Goal: Task Accomplishment & Management: Use online tool/utility

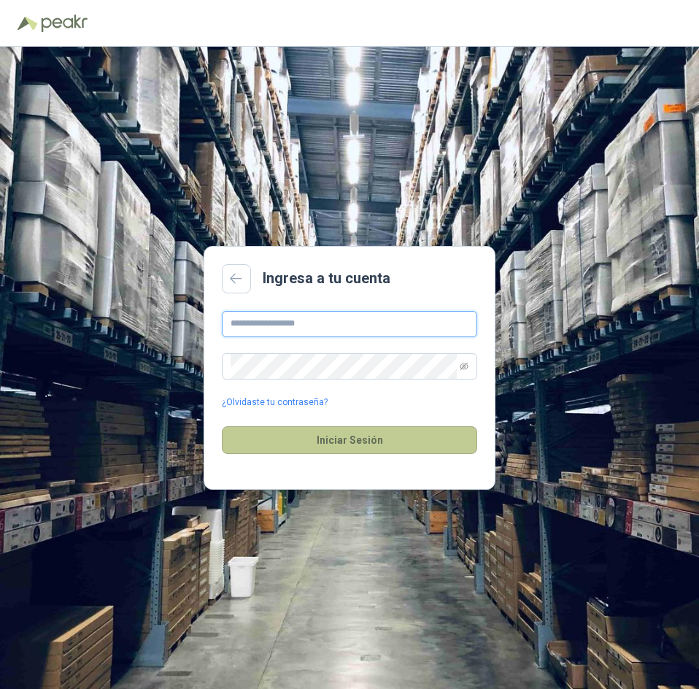
type input "**********"
click at [331, 436] on button "Iniciar Sesión" at bounding box center [349, 440] width 255 height 28
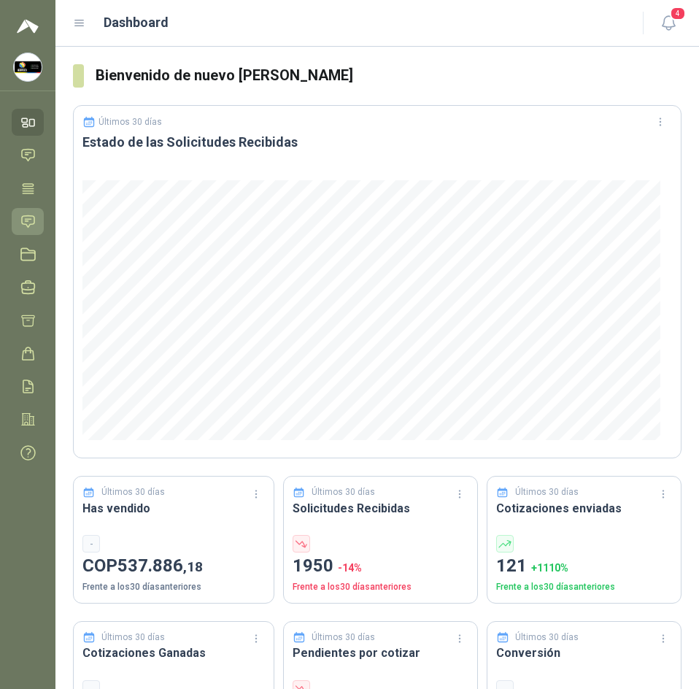
click at [31, 223] on icon at bounding box center [27, 221] width 15 height 15
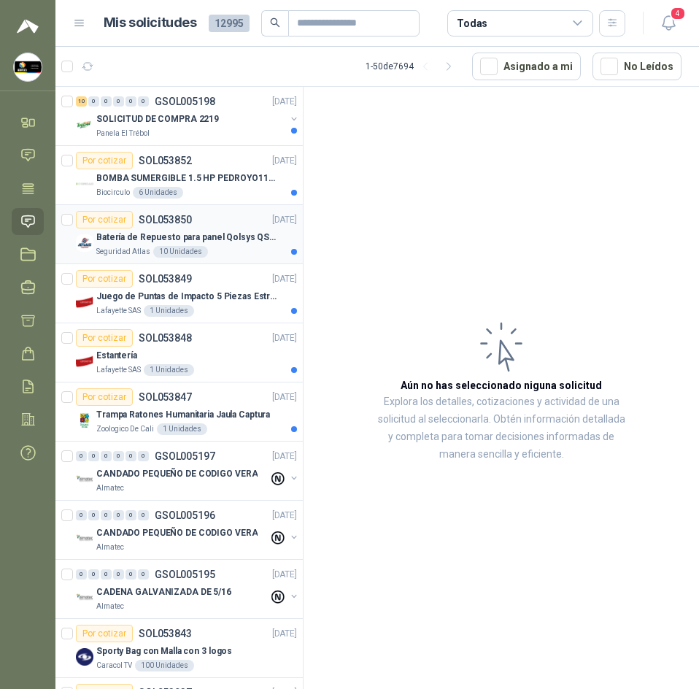
click at [213, 245] on div "Batería de Repuesto para panel Qolsys QS9302" at bounding box center [196, 237] width 201 height 18
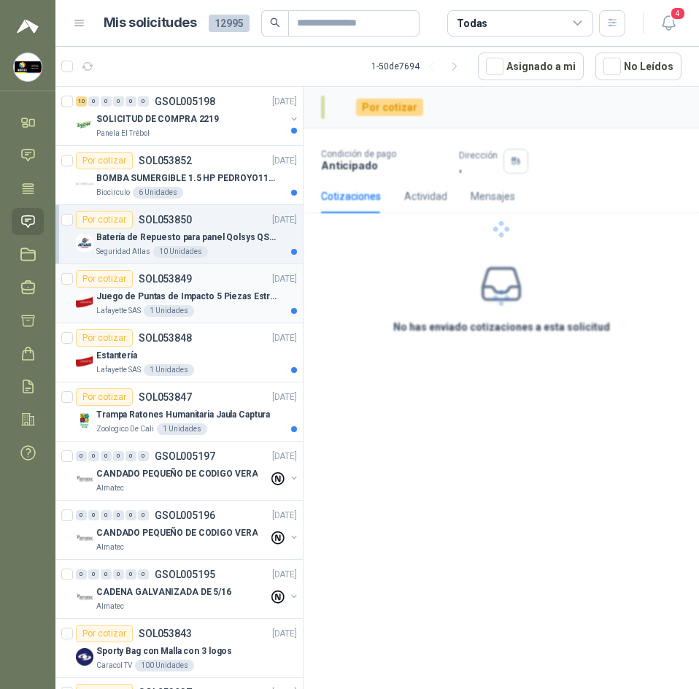
click at [211, 281] on div "Por cotizar SOL053849 27/08/25" at bounding box center [186, 279] width 221 height 18
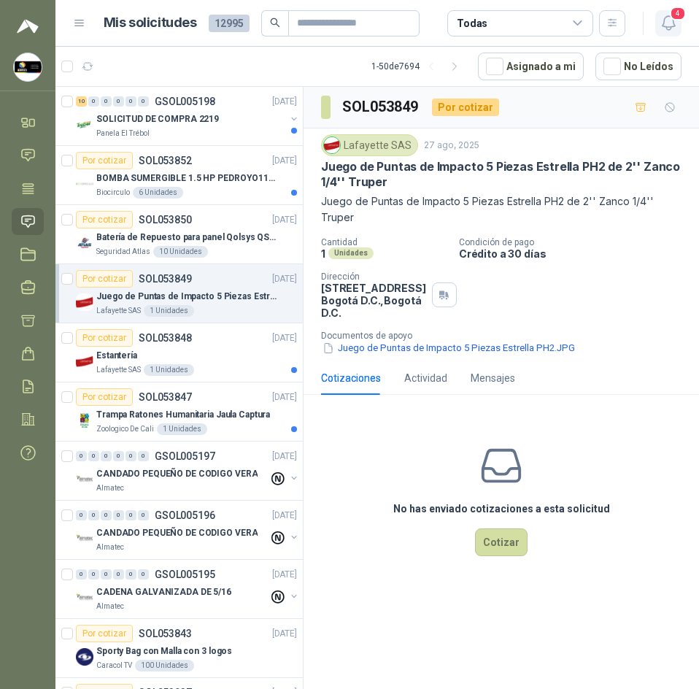
click at [669, 23] on icon "button" at bounding box center [669, 23] width 18 height 18
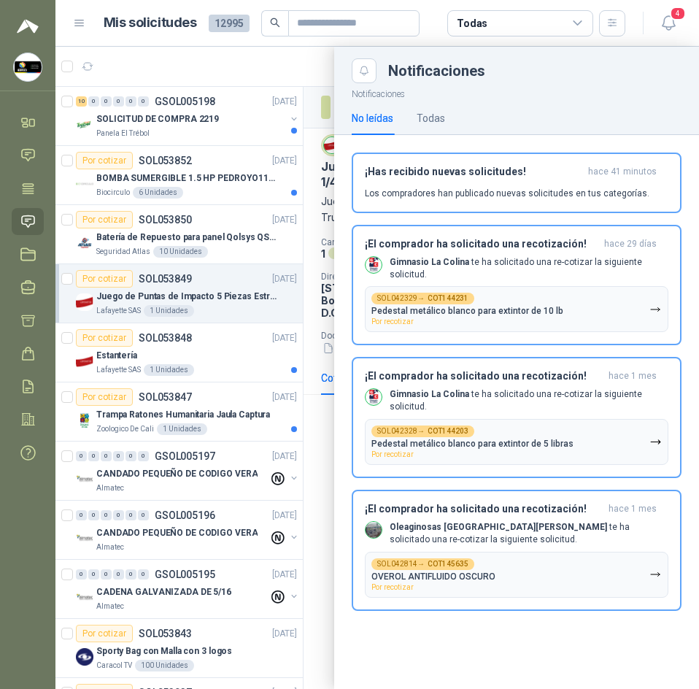
click at [260, 52] on div at bounding box center [377, 368] width 644 height 642
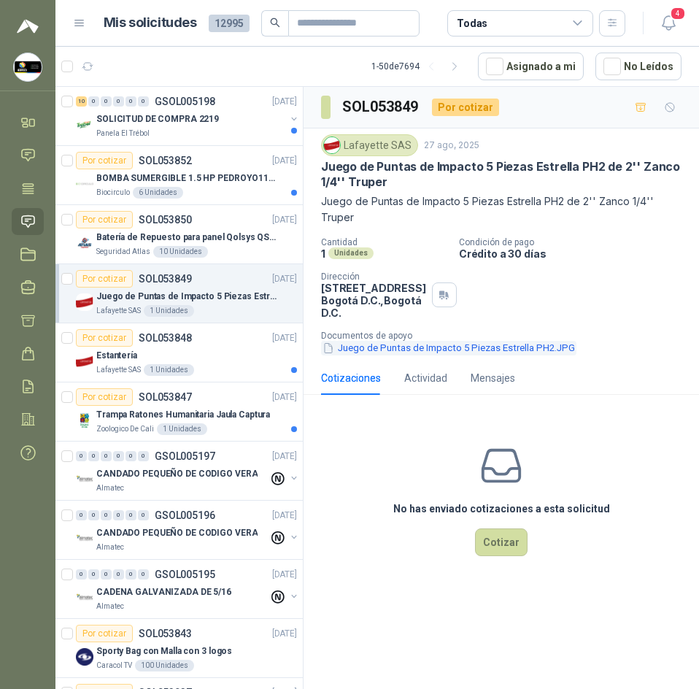
click at [388, 355] on button "Juego de Puntas de Impacto 5 Piezas Estrella PH2.JPG" at bounding box center [448, 348] width 255 height 15
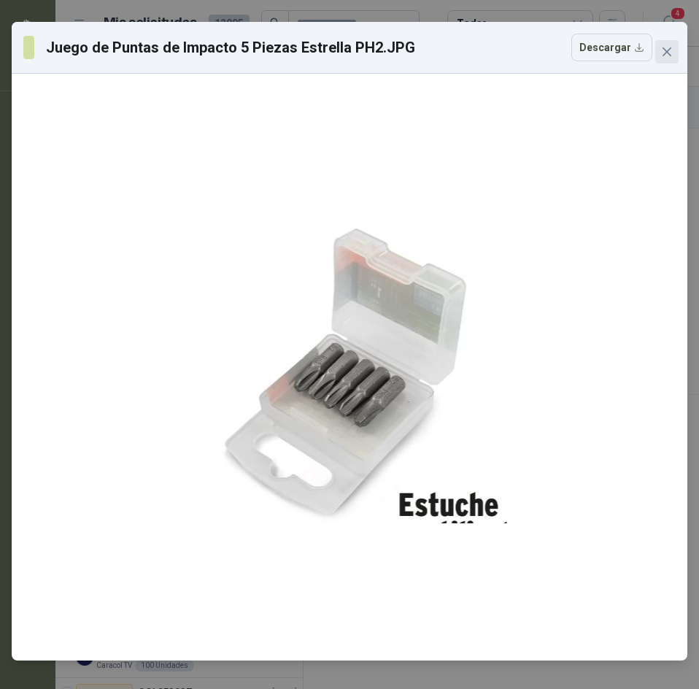
click at [656, 58] on button "Close" at bounding box center [666, 51] width 23 height 23
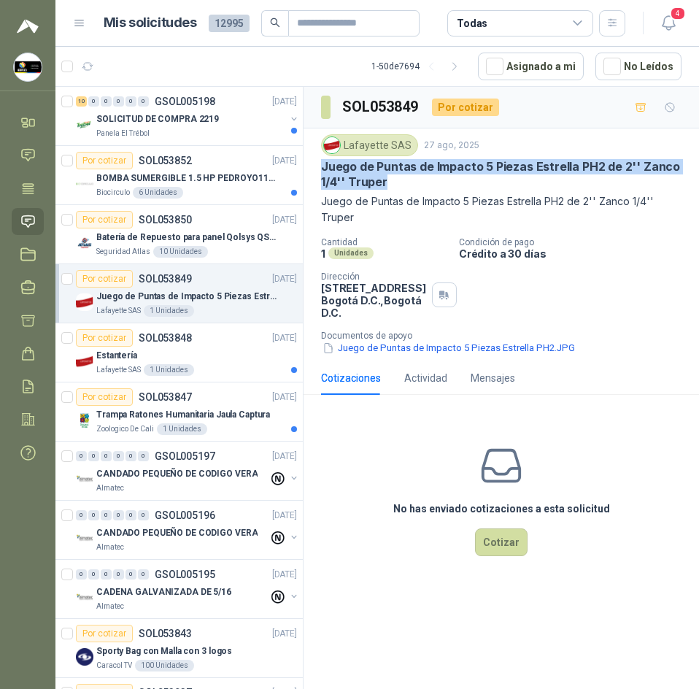
drag, startPoint x: 315, startPoint y: 166, endPoint x: 443, endPoint y: 186, distance: 130.0
click at [443, 186] on div "Lafayette SAS 27 ago, 2025 Juego de Puntas de Impacto 5 Piezas Estrella PH2 de …" at bounding box center [502, 244] width 396 height 233
copy p "Juego de Puntas de Impacto 5 Piezas Estrella PH2 de 2'' Zanco 1/4'' Truper"
click at [501, 533] on button "Cotizar" at bounding box center [501, 542] width 53 height 28
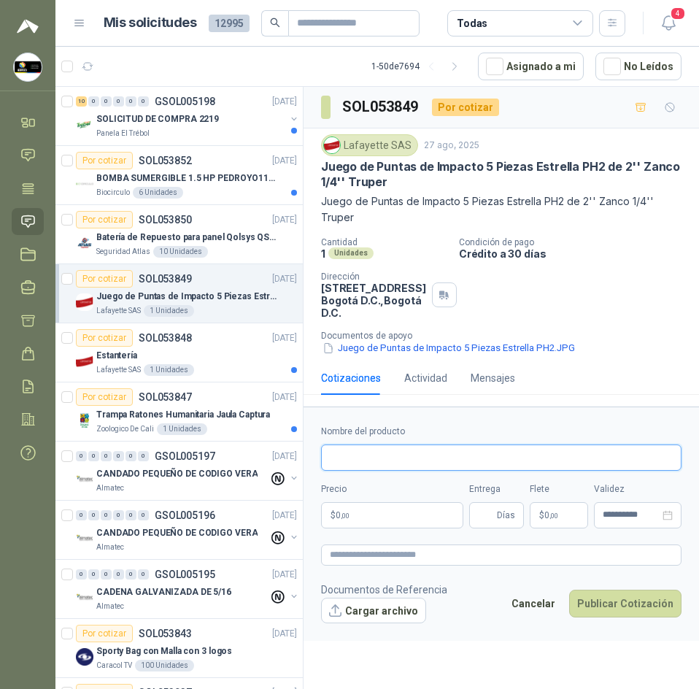
click at [377, 455] on input "Nombre del producto" at bounding box center [501, 458] width 361 height 26
click at [357, 182] on p "Juego de Puntas de Impacto 5 Piezas Estrella PH2 de 2'' Zanco 1/4'' Truper" at bounding box center [501, 174] width 361 height 31
click at [325, 172] on p "Juego de Puntas de Impacto 5 Piezas Estrella PH2 de 2'' Zanco 1/4'' Truper" at bounding box center [501, 174] width 361 height 31
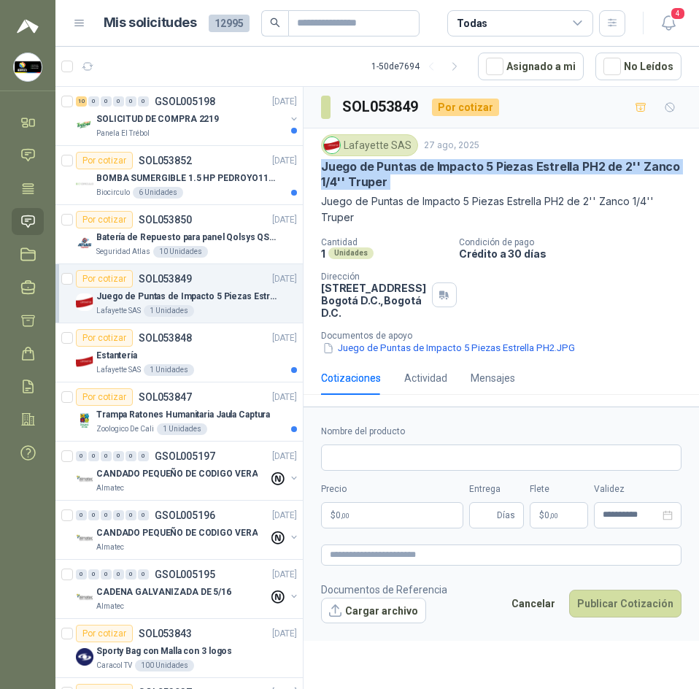
click at [325, 172] on p "Juego de Puntas de Impacto 5 Piezas Estrella PH2 de 2'' Zanco 1/4'' Truper" at bounding box center [501, 174] width 361 height 31
copy p "Juego de Puntas de Impacto 5 Piezas Estrella PH2 de 2'' Zanco 1/4'' Truper"
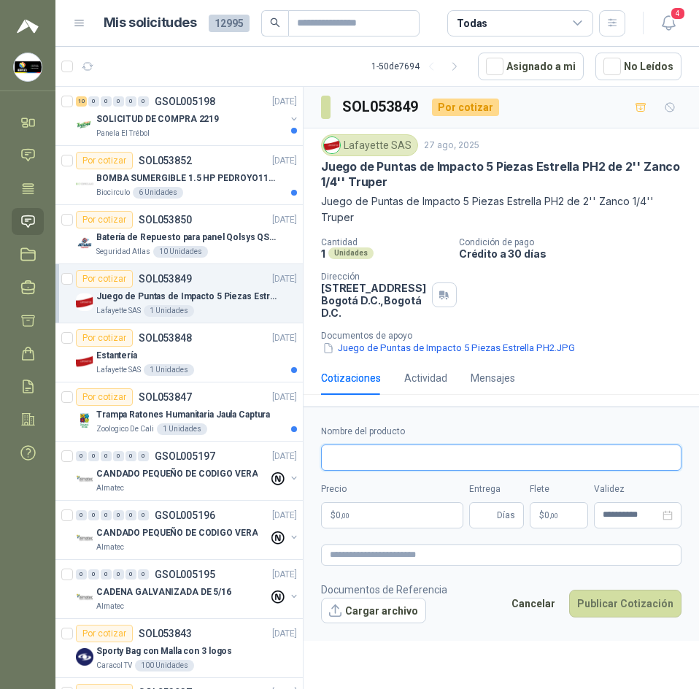
click at [413, 468] on input "Nombre del producto" at bounding box center [501, 458] width 361 height 26
click at [439, 422] on form "**********" at bounding box center [502, 524] width 396 height 234
click at [662, 19] on icon "button" at bounding box center [669, 23] width 18 height 18
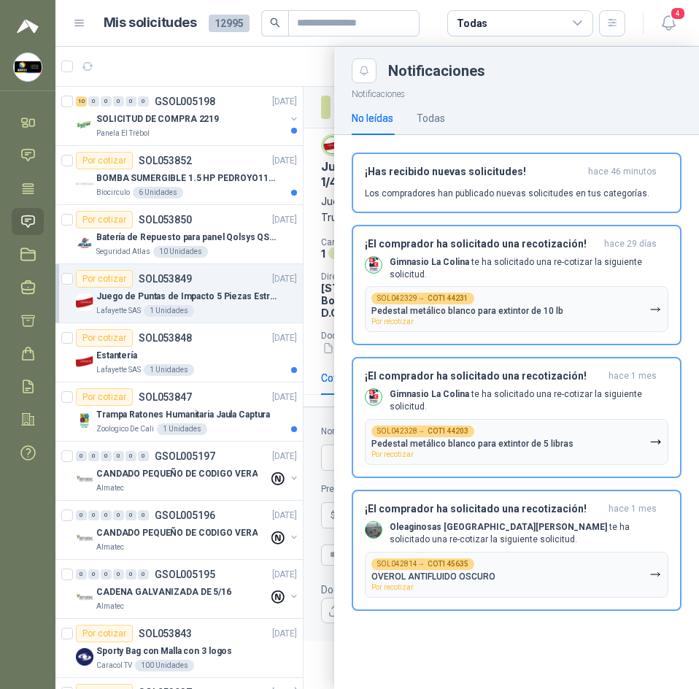
click at [307, 76] on div at bounding box center [377, 368] width 644 height 642
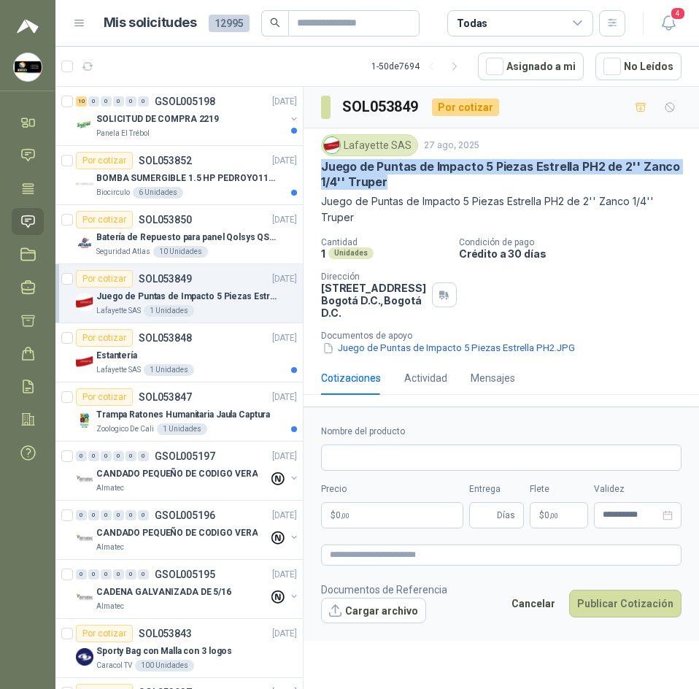
drag, startPoint x: 321, startPoint y: 166, endPoint x: 412, endPoint y: 183, distance: 92.8
click at [412, 183] on p "Juego de Puntas de Impacto 5 Piezas Estrella PH2 de 2'' Zanco 1/4'' Truper" at bounding box center [501, 174] width 361 height 31
copy p "Juego de Puntas de Impacto 5 Piezas Estrella PH2 de 2'' Zanco 1/4'' Truper"
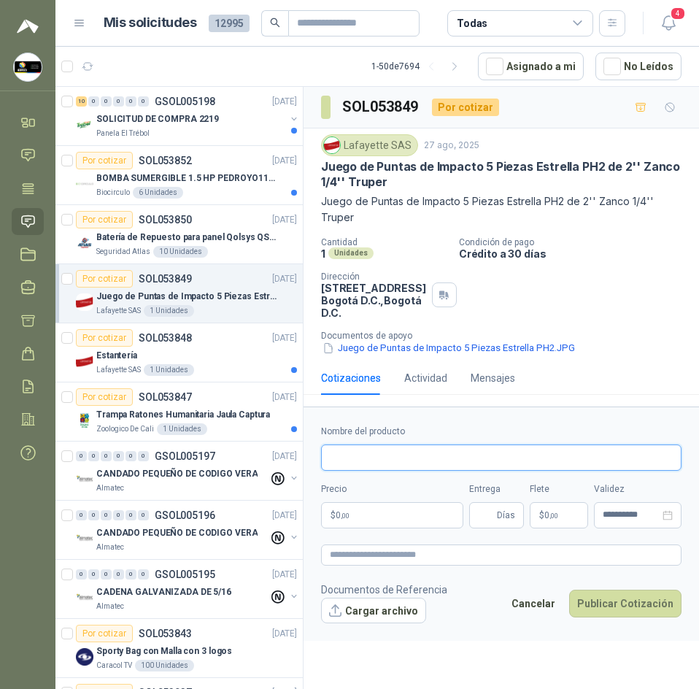
click at [417, 453] on input "Nombre del producto" at bounding box center [501, 458] width 361 height 26
paste input "**********"
type input "**********"
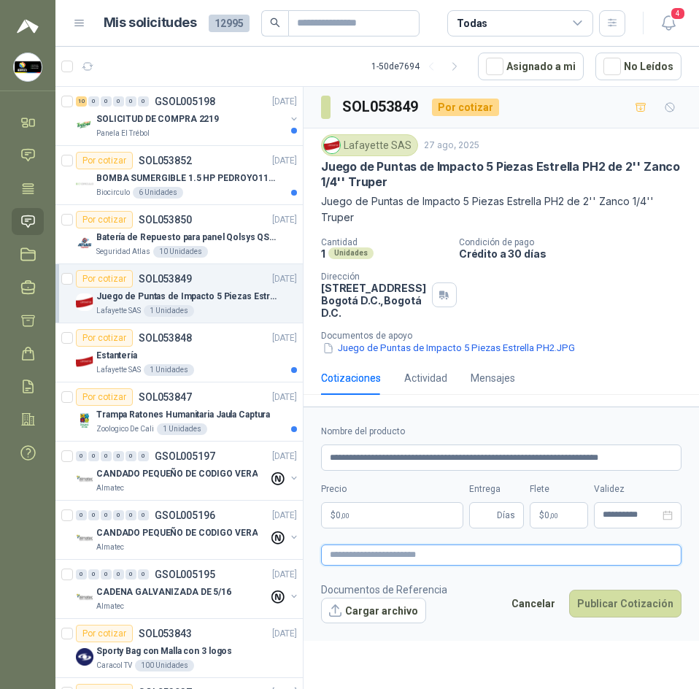
click at [393, 559] on textarea at bounding box center [501, 555] width 361 height 21
paste textarea "**********"
type textarea "**********"
click at [617, 359] on div "Lafayette SAS 27 ago, 2025 Juego de Puntas de Impacto 5 Piezas Estrella PH2 de …" at bounding box center [502, 244] width 396 height 233
click at [371, 518] on body "Sandra Delgado Soluciones Industriales D&D Inicio Chat Tareas Solicitudes Licit…" at bounding box center [349, 344] width 699 height 689
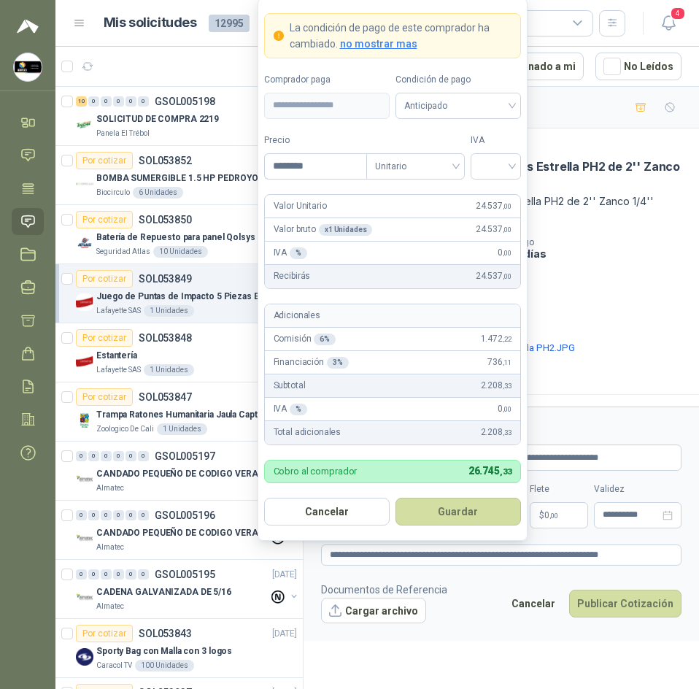
type input "********"
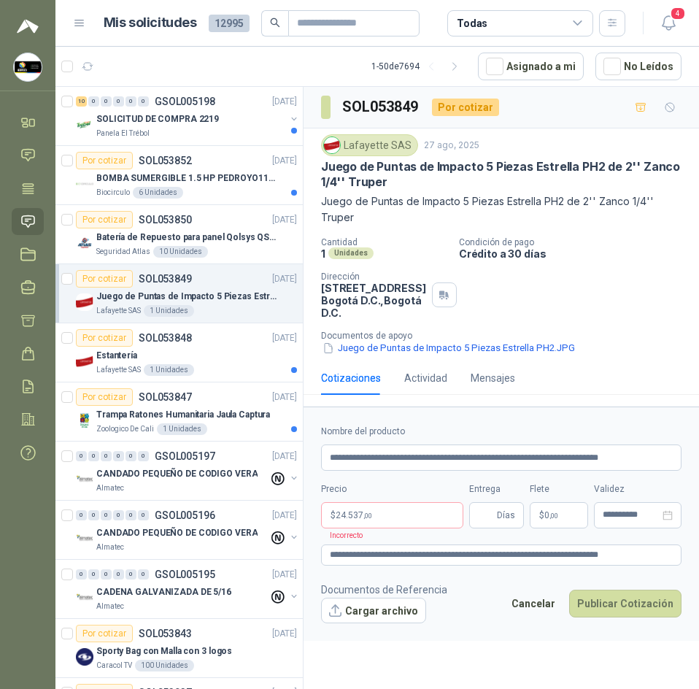
click at [623, 263] on div "Cantidad 1 Unidades Condición de pago Crédito a 30 días Dirección Calle 15 No. …" at bounding box center [501, 296] width 361 height 119
click at [385, 519] on body "Sandra Delgado Soluciones Industriales D&D Inicio Chat Tareas Solicitudes Licit…" at bounding box center [349, 344] width 699 height 689
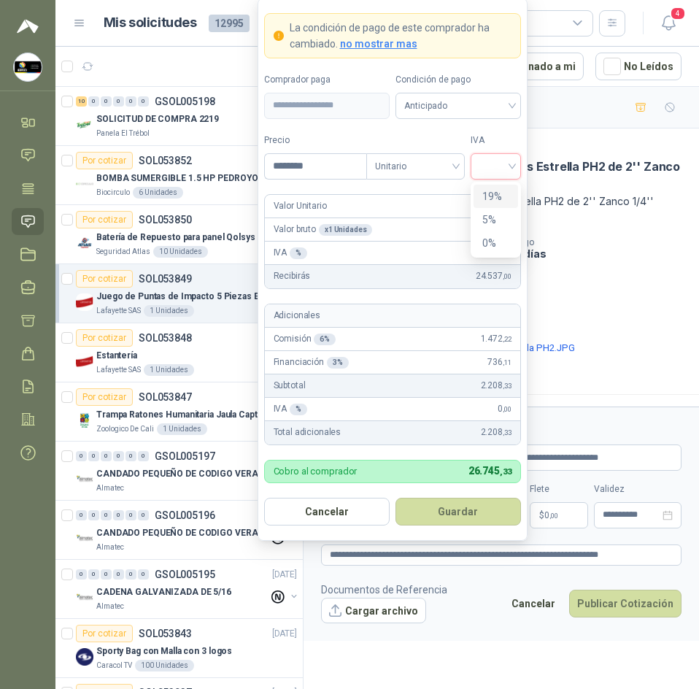
click at [489, 169] on input "search" at bounding box center [496, 165] width 33 height 22
click at [498, 202] on div "19%" at bounding box center [495, 196] width 27 height 16
click at [501, 113] on span "Anticipado" at bounding box center [458, 106] width 108 height 22
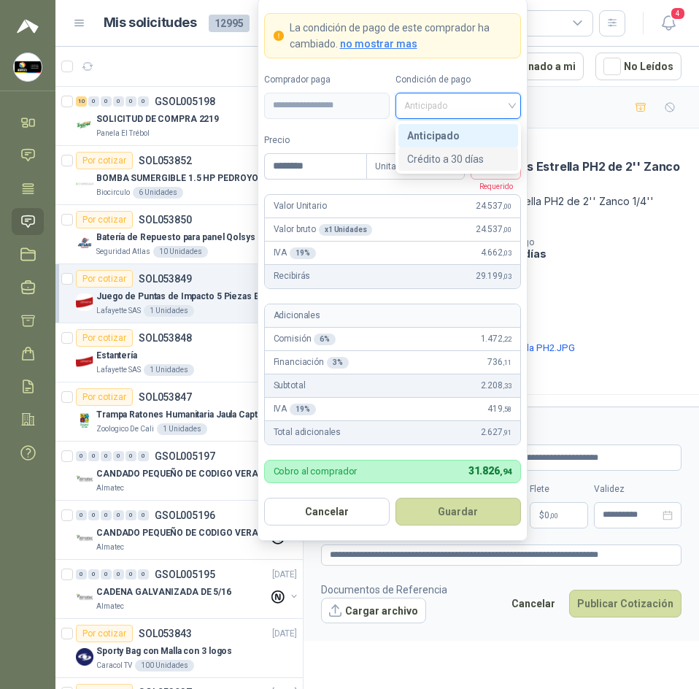
click at [466, 158] on div "Crédito a 30 días" at bounding box center [458, 159] width 102 height 16
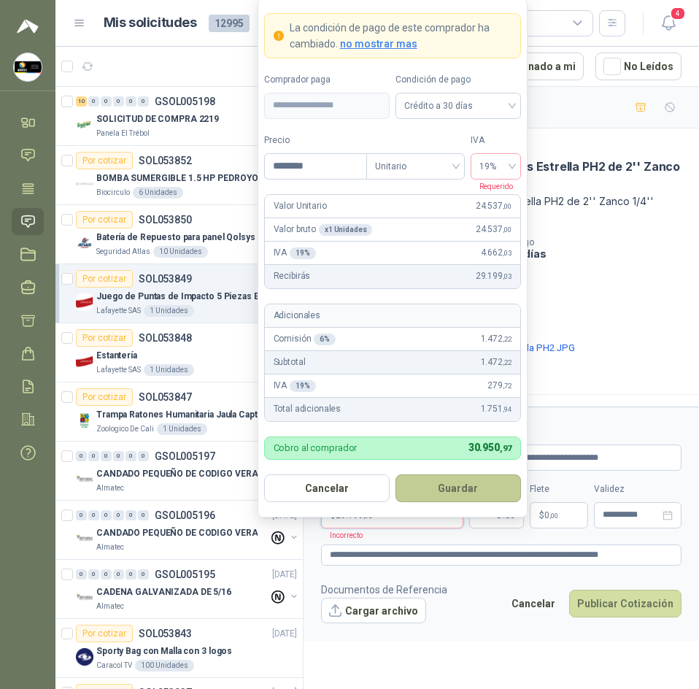
click at [469, 490] on button "Guardar" at bounding box center [459, 488] width 126 height 28
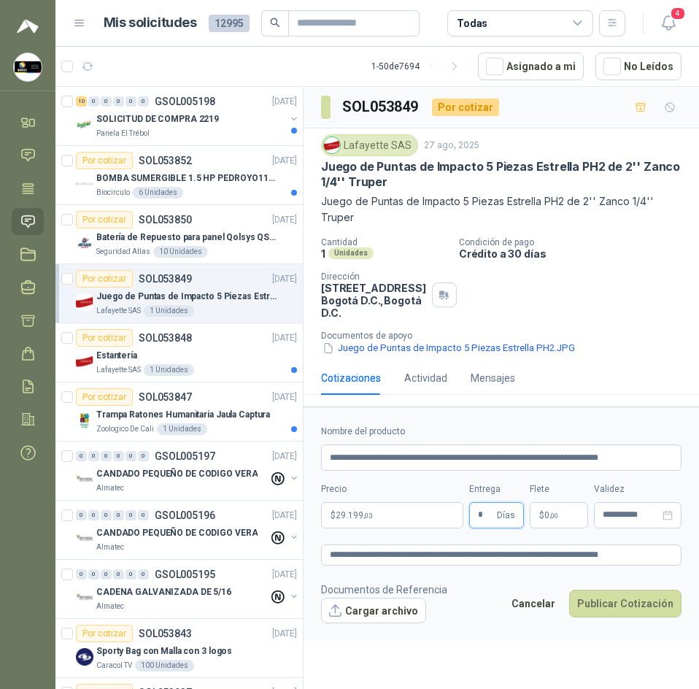
type input "*"
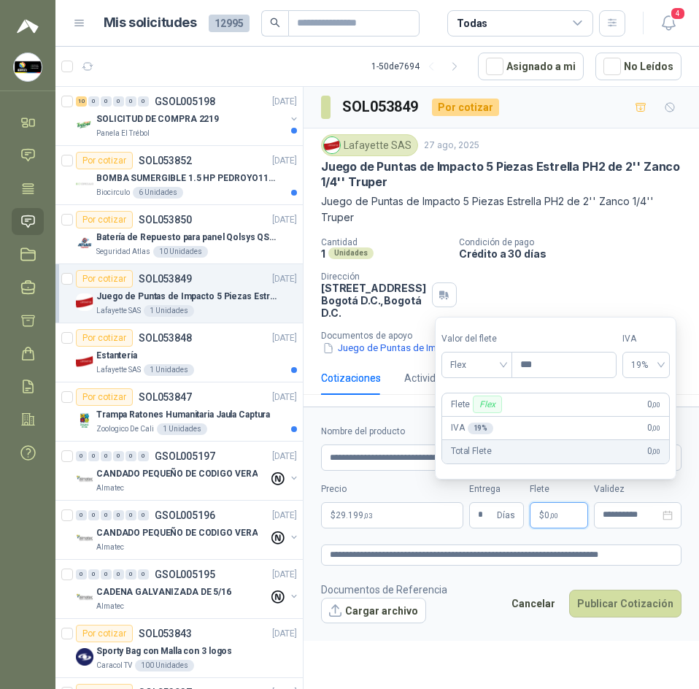
click at [553, 522] on p "$ 0 ,00" at bounding box center [559, 515] width 58 height 26
click at [485, 358] on span "Flex" at bounding box center [476, 365] width 53 height 22
click at [477, 409] on div "Incluido" at bounding box center [479, 418] width 68 height 23
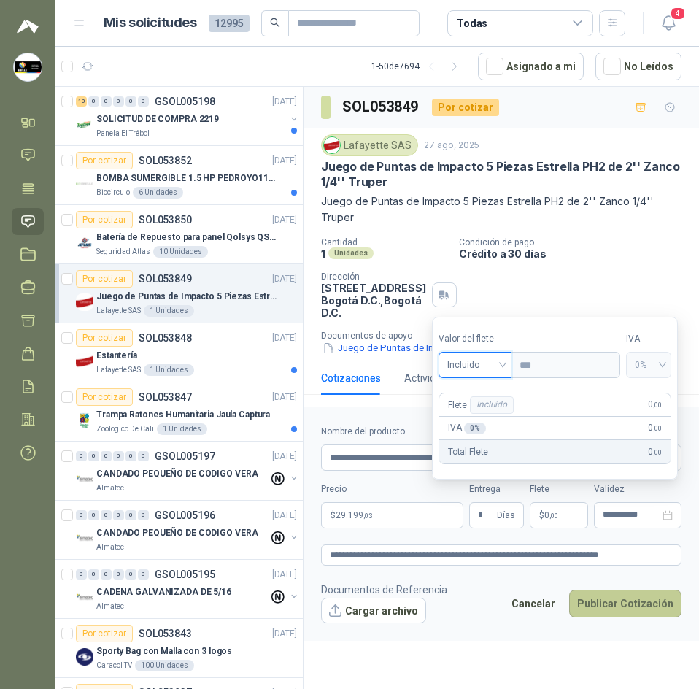
click at [623, 610] on button "Publicar Cotización" at bounding box center [625, 604] width 112 height 28
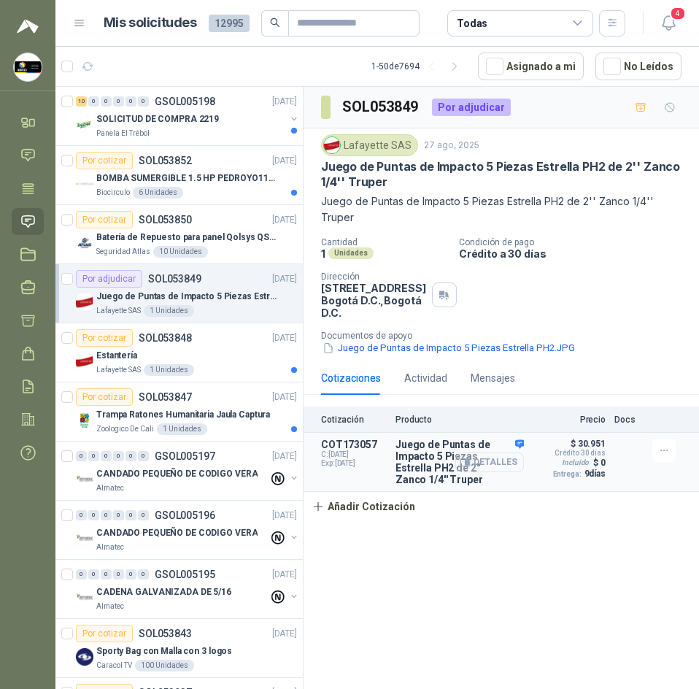
click at [479, 465] on button "Detalles" at bounding box center [489, 463] width 69 height 20
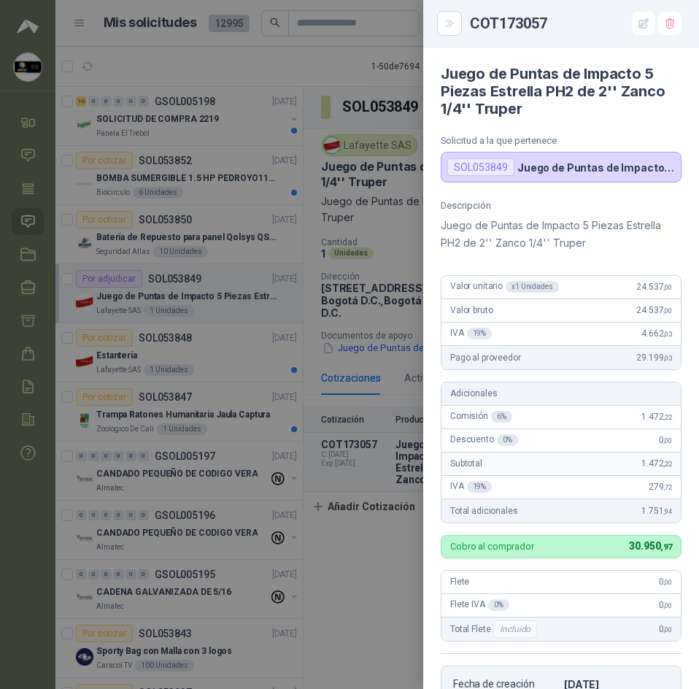
scroll to position [304, 0]
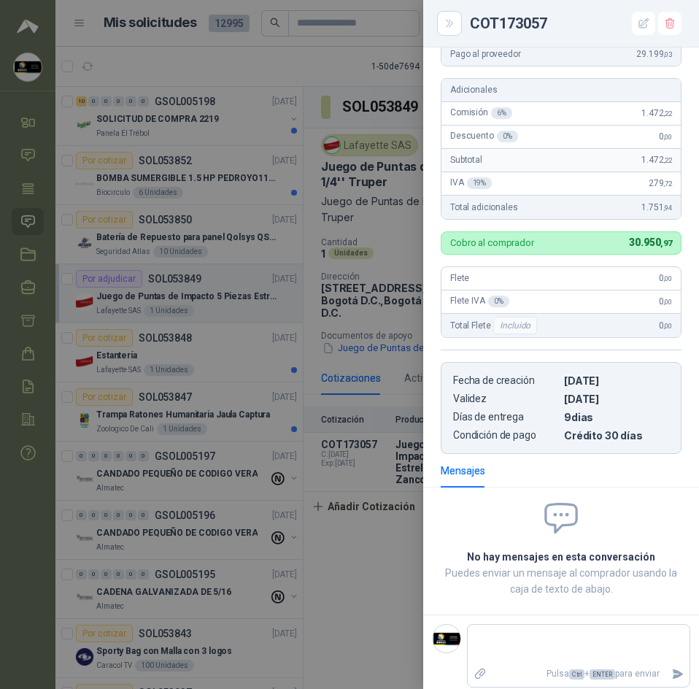
click at [360, 521] on div at bounding box center [349, 344] width 699 height 689
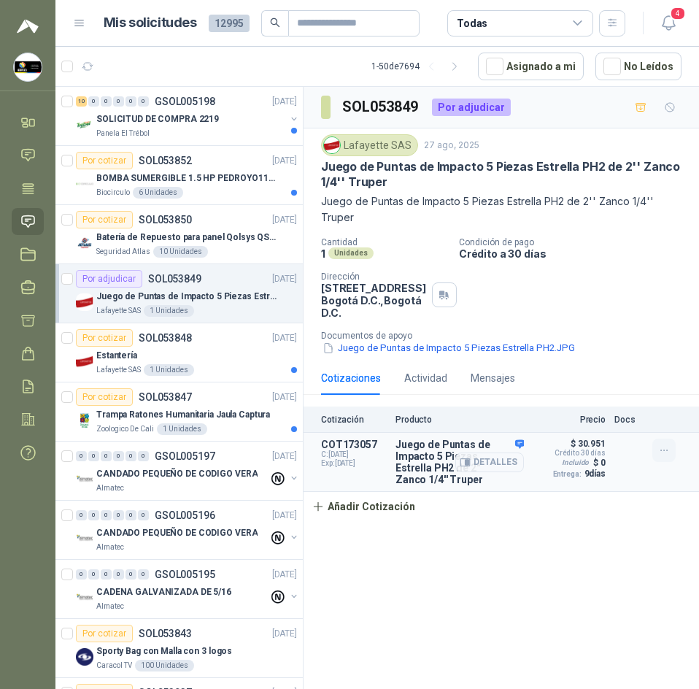
click at [672, 447] on button "button" at bounding box center [664, 450] width 23 height 23
click at [587, 389] on button "Editar" at bounding box center [635, 391] width 117 height 23
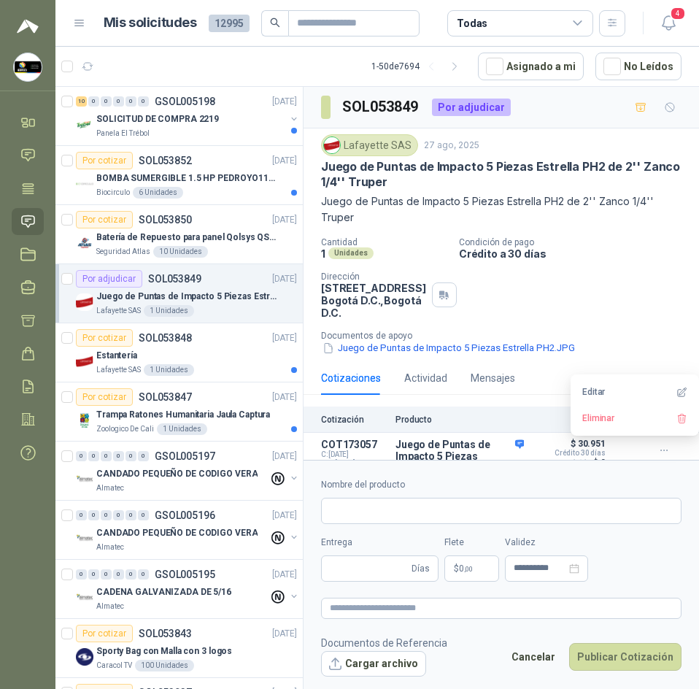
type input "**********"
type input "*"
type textarea "**********"
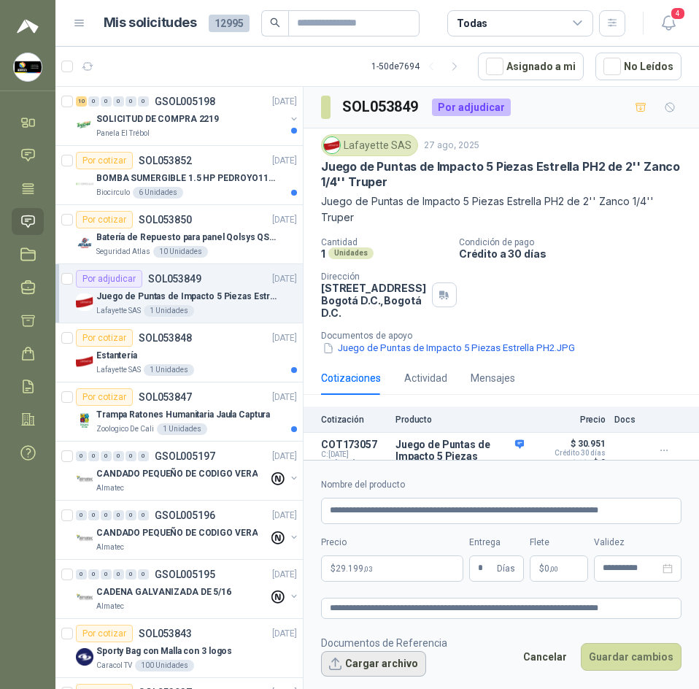
click at [382, 665] on button "Cargar archivo" at bounding box center [373, 664] width 105 height 26
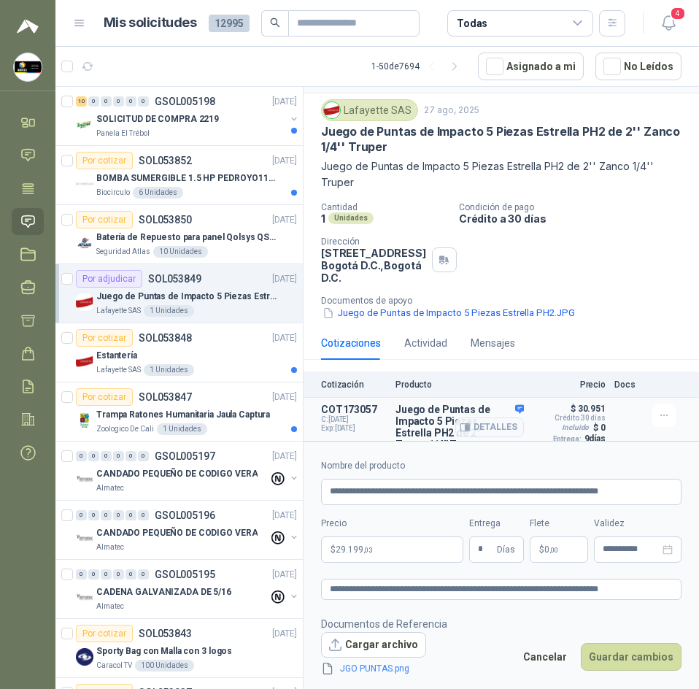
scroll to position [54, 0]
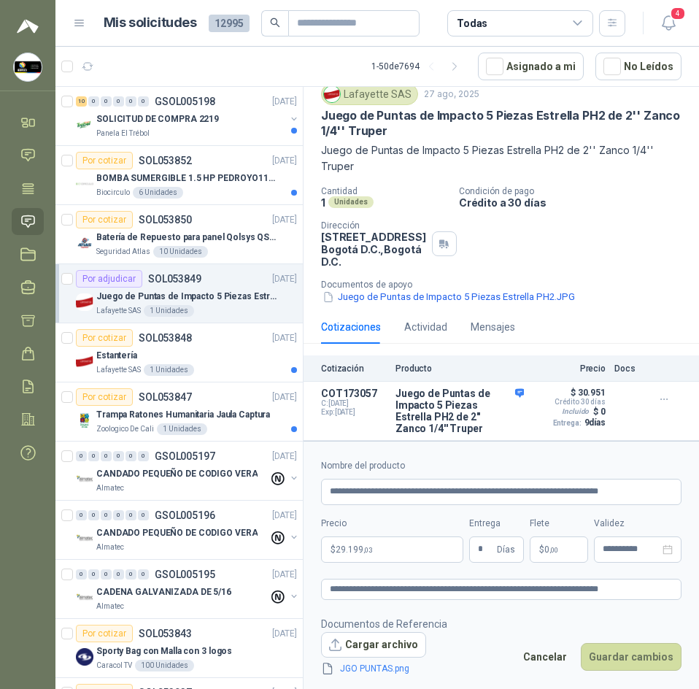
click at [640, 636] on footer "Documentos de Referencia Cargar archivo JGO PUNTAS.png Cancelar Guardar cambios" at bounding box center [501, 646] width 361 height 61
click at [641, 648] on button "Guardar cambios" at bounding box center [631, 657] width 101 height 28
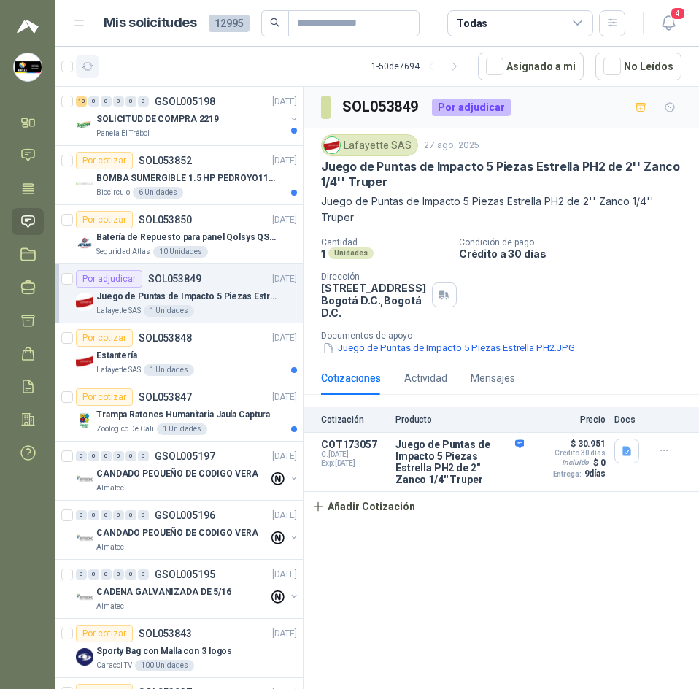
click at [85, 65] on icon "button" at bounding box center [88, 67] width 12 height 12
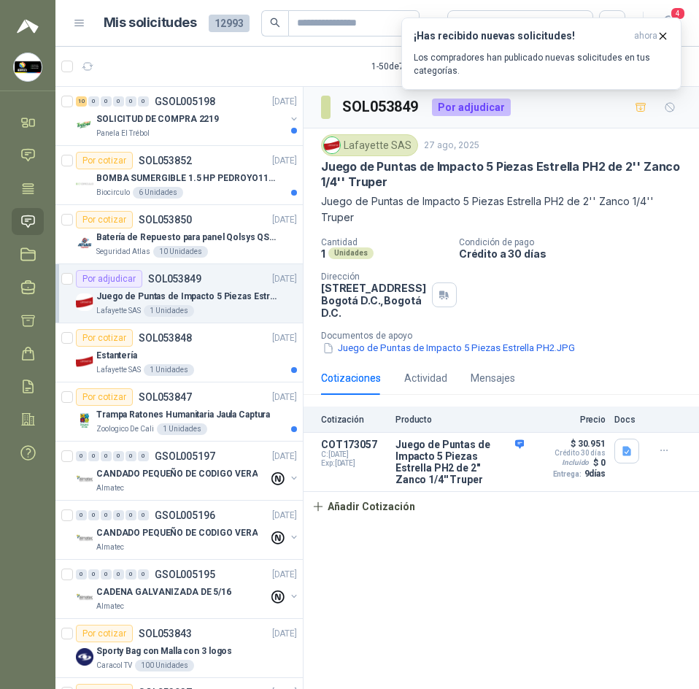
click at [381, 108] on h3 "SOL053849" at bounding box center [381, 107] width 78 height 23
copy h3 "SOL053849"
drag, startPoint x: 381, startPoint y: 108, endPoint x: 398, endPoint y: 126, distance: 24.8
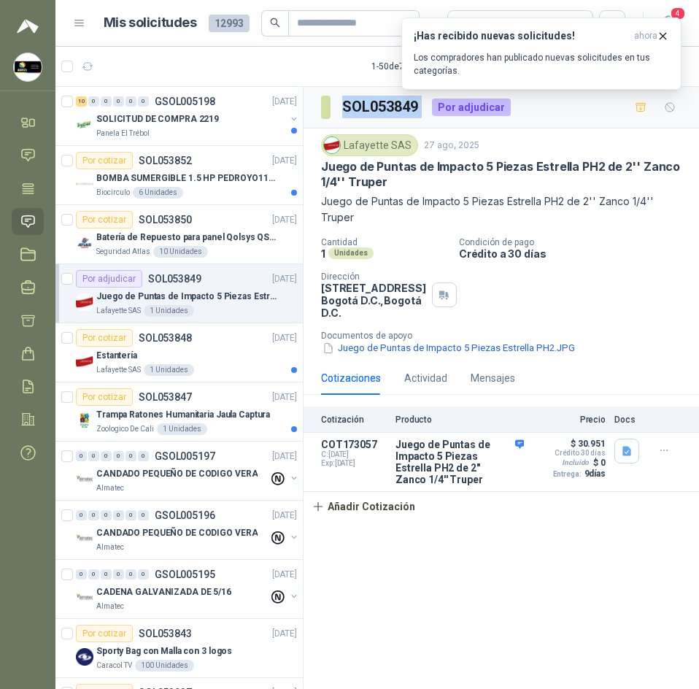
click at [409, 120] on div "SOL053849 Por adjudicar" at bounding box center [502, 108] width 396 height 42
click at [215, 129] on div "Panela El Trébol" at bounding box center [190, 134] width 189 height 12
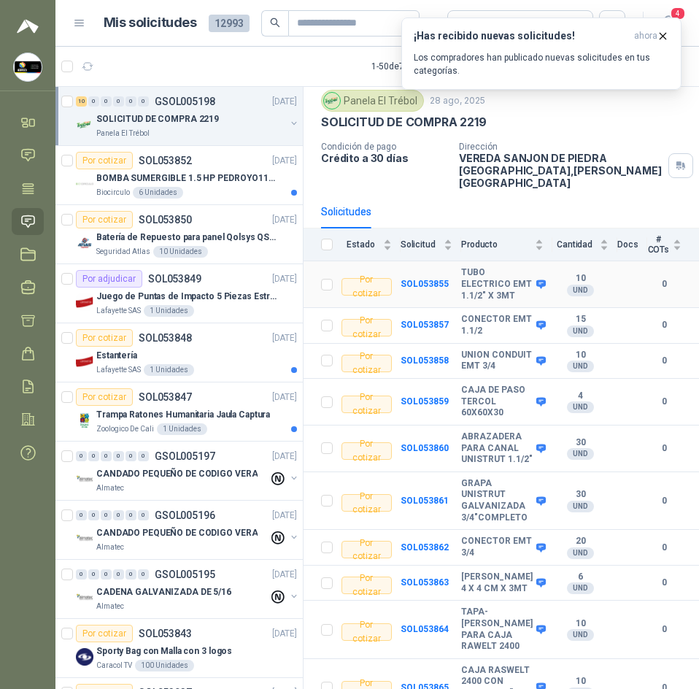
scroll to position [73, 0]
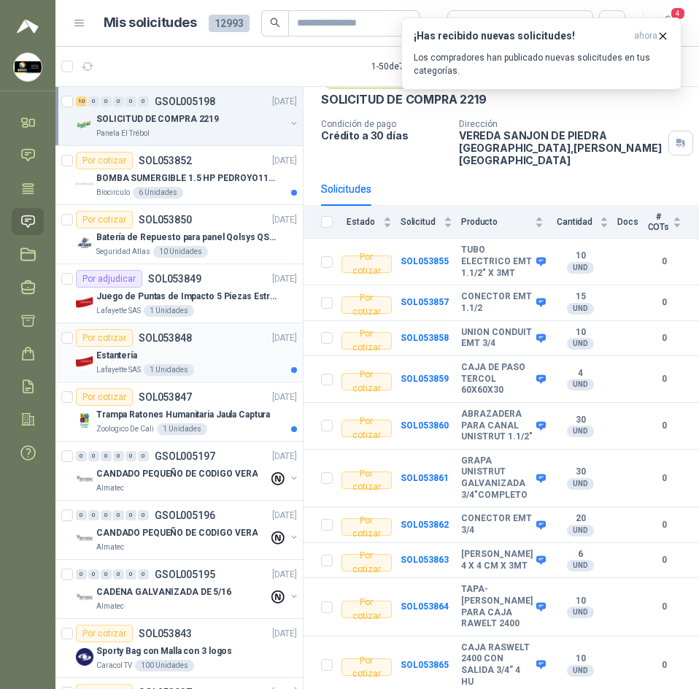
click at [228, 357] on div "Estantería" at bounding box center [196, 356] width 201 height 18
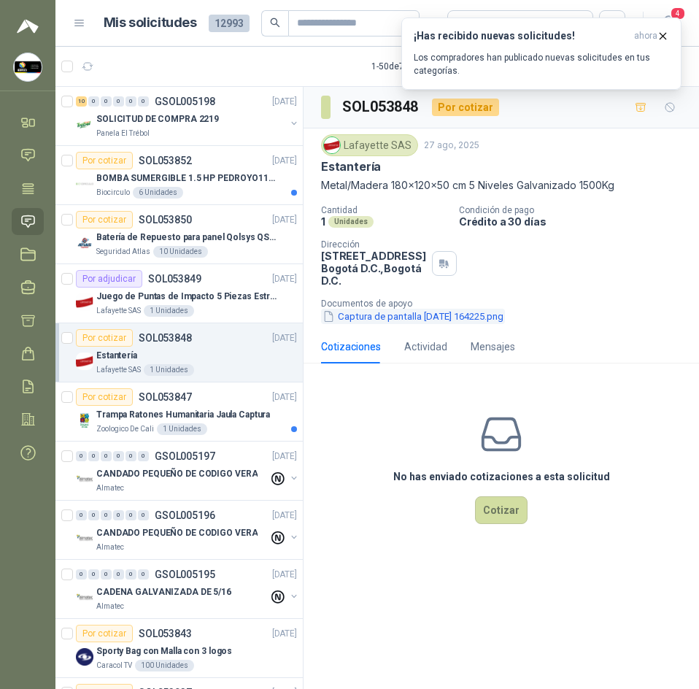
click at [395, 316] on button "Captura de pantalla 2025-08-27 164225.png" at bounding box center [413, 316] width 184 height 15
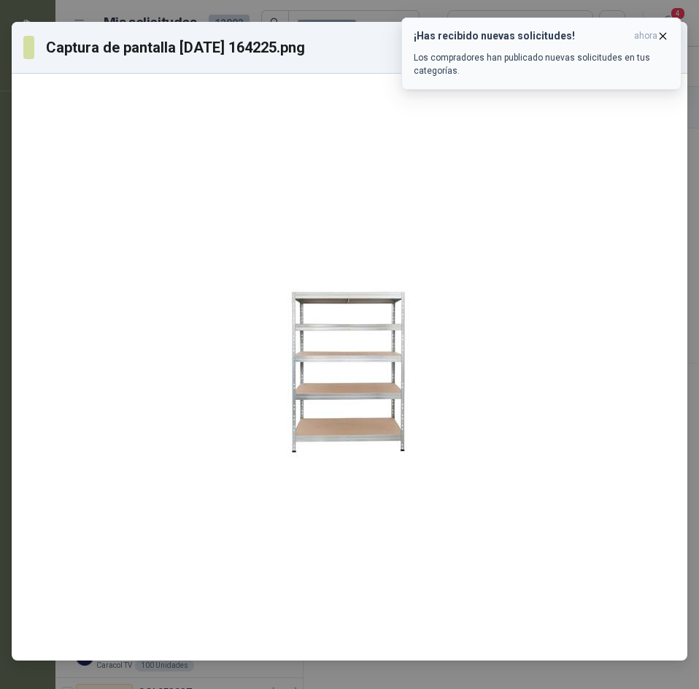
click at [664, 40] on icon "button" at bounding box center [663, 36] width 12 height 12
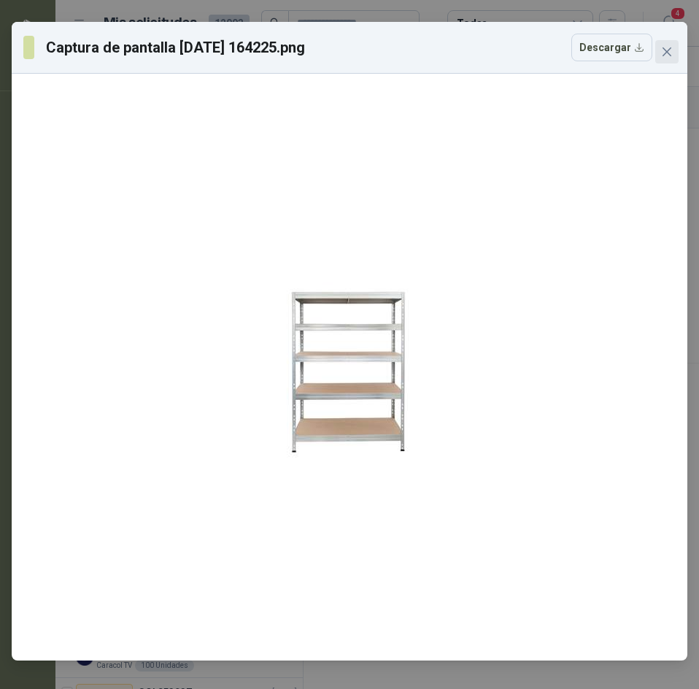
click at [659, 41] on button "Close" at bounding box center [666, 51] width 23 height 23
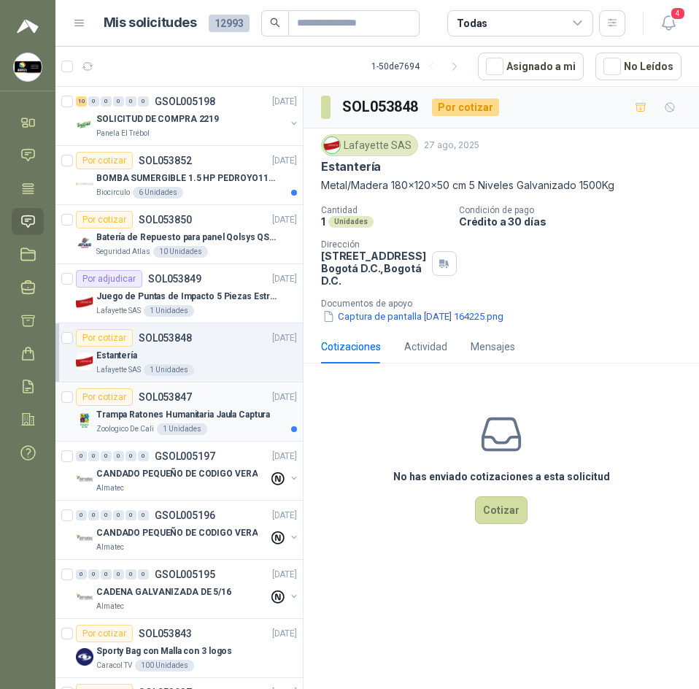
click at [178, 409] on p "Trampa Ratones Humanitaria Jaula Captura" at bounding box center [183, 415] width 174 height 14
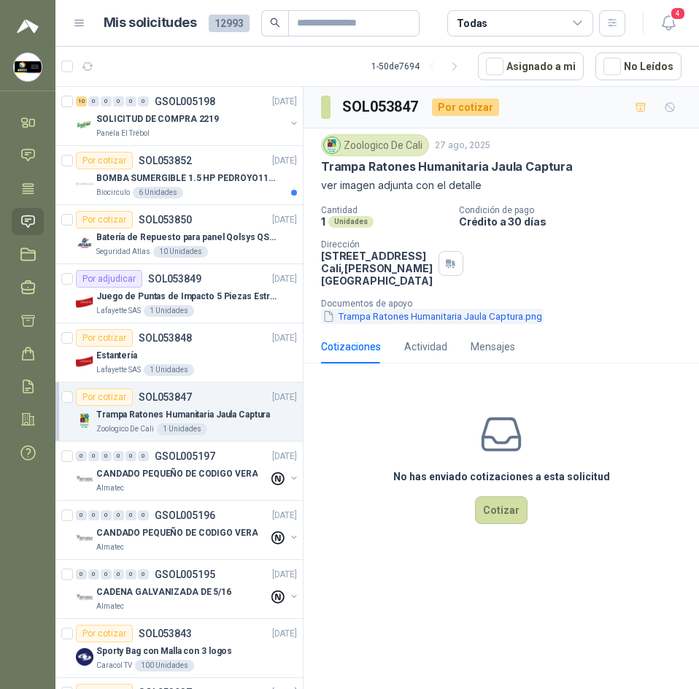
click at [416, 321] on button "Trampa Ratones Humanitaria Jaula Captura.png" at bounding box center [432, 316] width 223 height 15
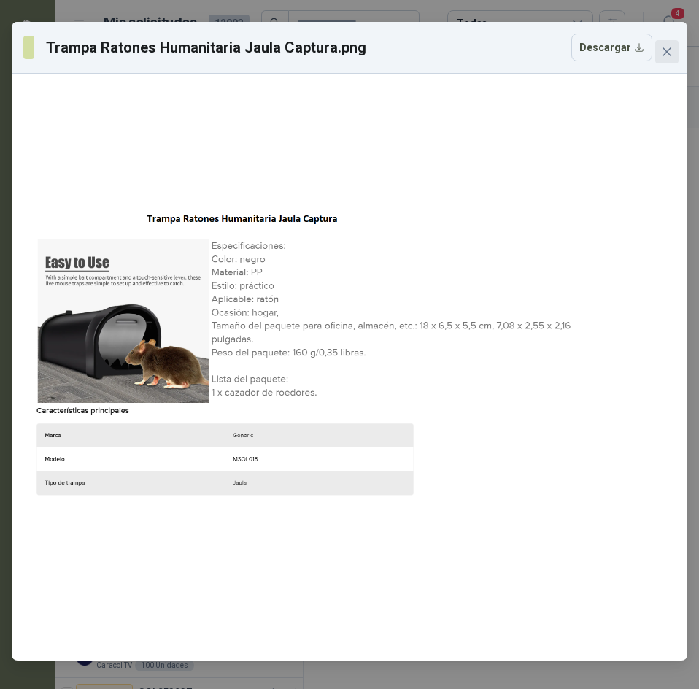
click at [667, 50] on icon "close" at bounding box center [667, 52] width 12 height 12
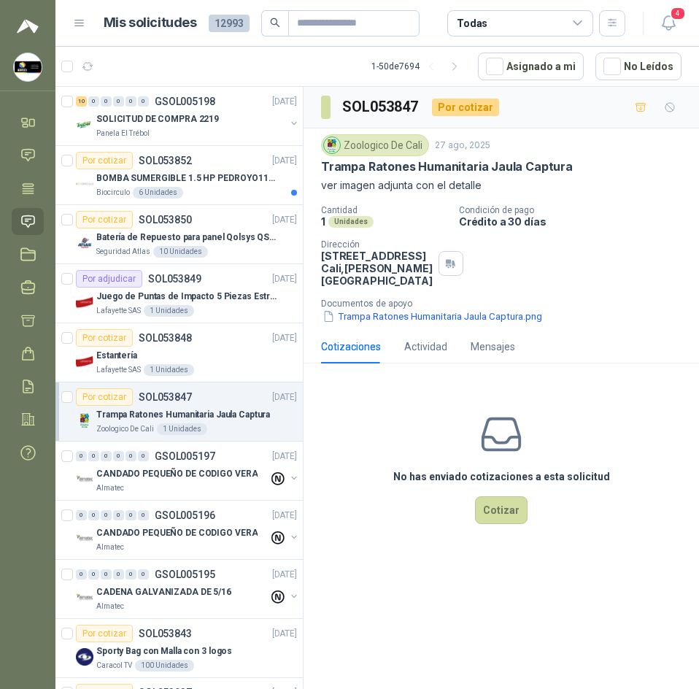
scroll to position [438, 0]
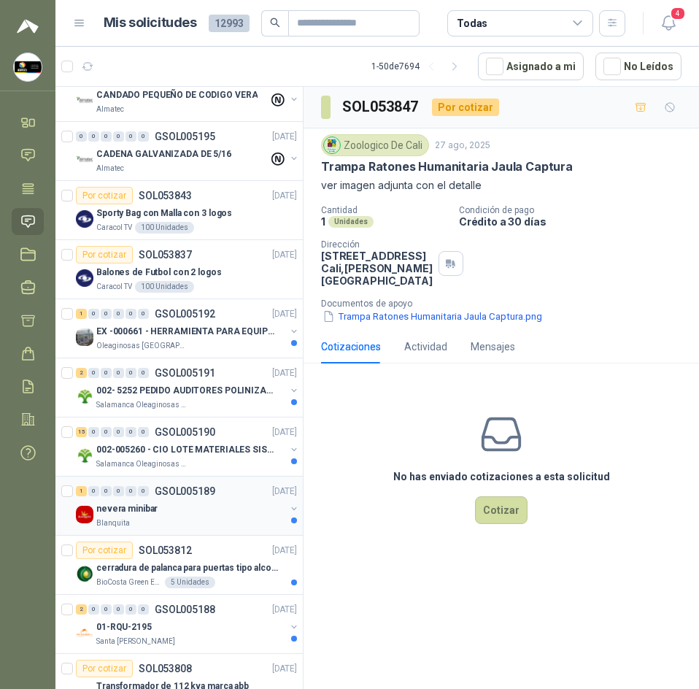
click at [155, 521] on div "Blanquita" at bounding box center [190, 524] width 189 height 12
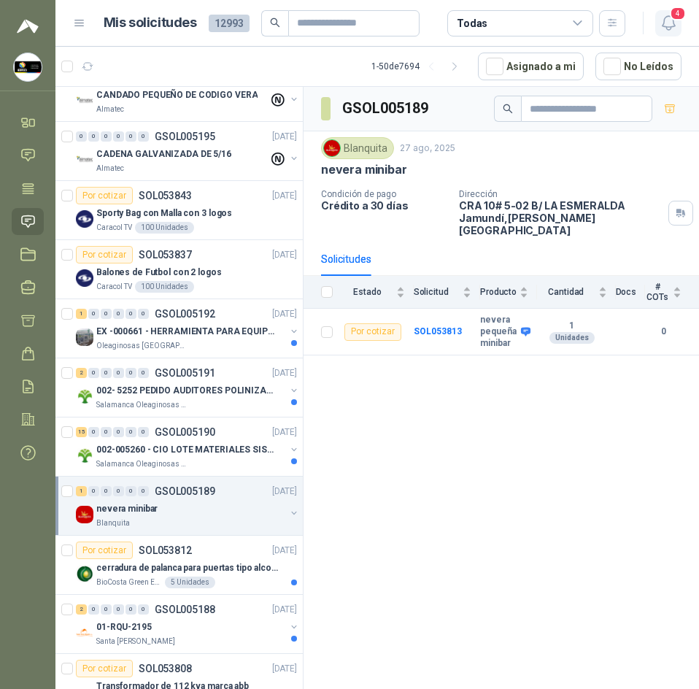
click at [677, 17] on span "4" at bounding box center [678, 14] width 16 height 14
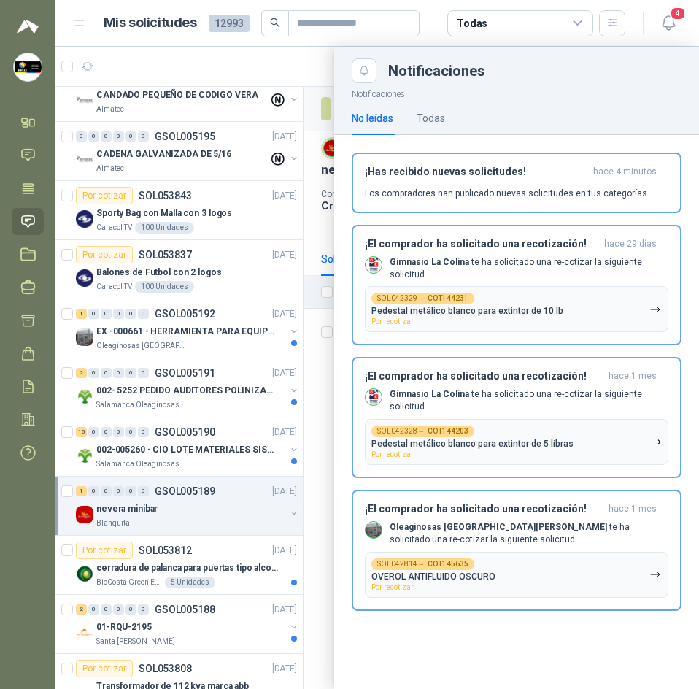
click at [254, 55] on div at bounding box center [377, 368] width 644 height 642
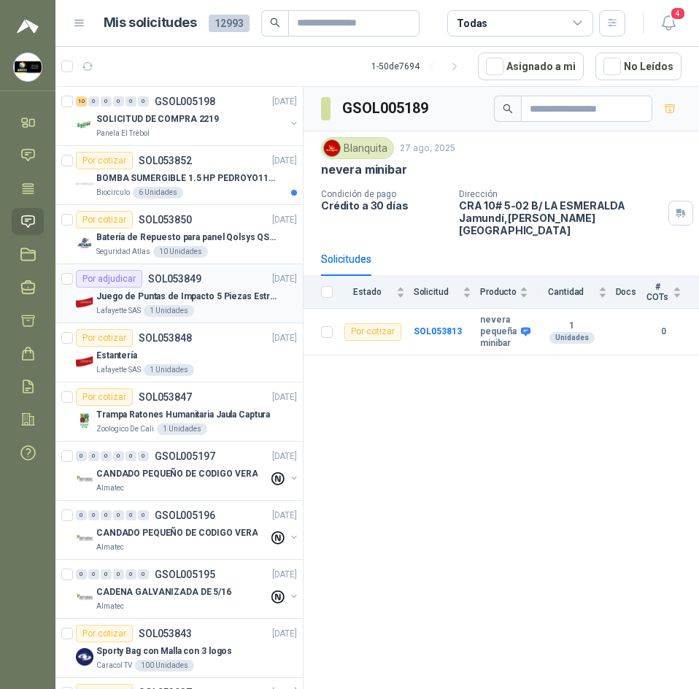
click at [217, 291] on p "Juego de Puntas de Impacto 5 Piezas Estrella PH2 de 2'' Zanco 1/4'' Truper" at bounding box center [187, 297] width 182 height 14
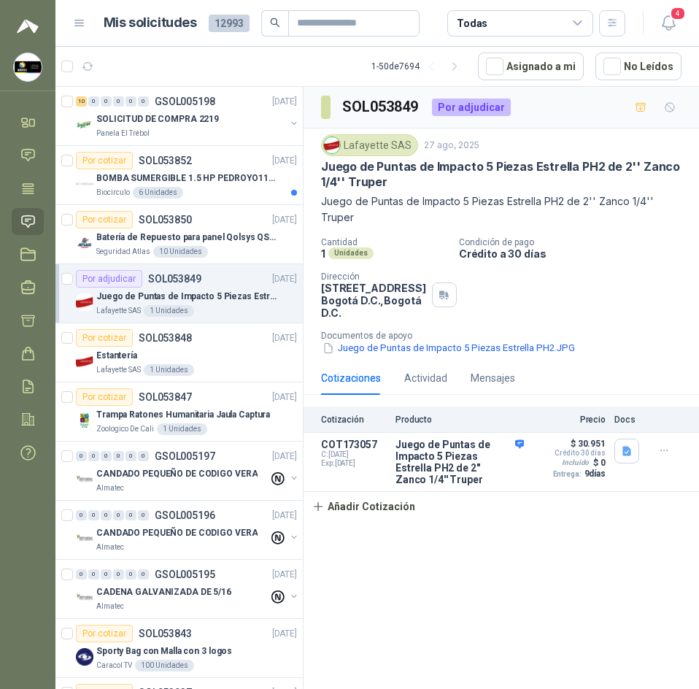
click at [382, 114] on h3 "SOL053849" at bounding box center [381, 107] width 78 height 23
copy h3 "SOL053849"
click at [372, 142] on div "Lafayette SAS" at bounding box center [369, 145] width 97 height 22
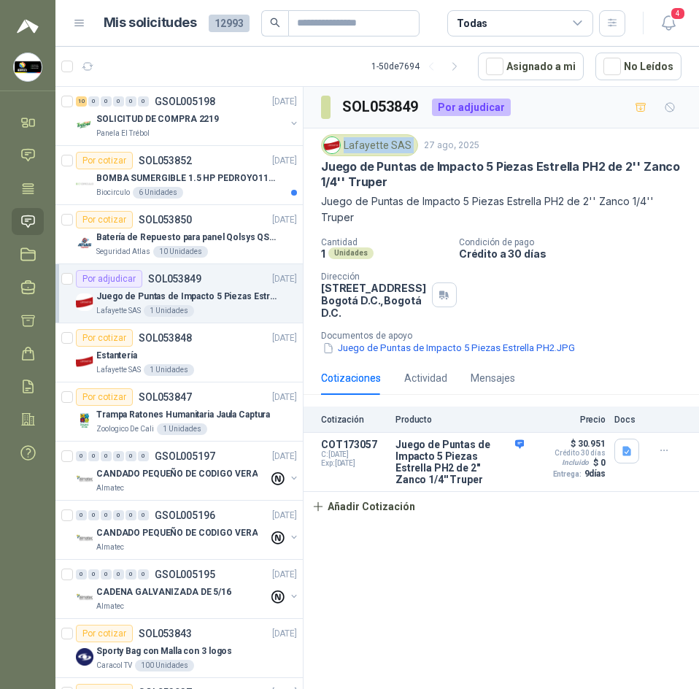
click at [372, 142] on div "Lafayette SAS" at bounding box center [369, 145] width 97 height 22
copy div "Lafayette SAS"
click at [682, 24] on header "Mis solicitudes 12993 Todas 4" at bounding box center [377, 23] width 644 height 47
click at [664, 18] on icon "button" at bounding box center [668, 23] width 12 height 14
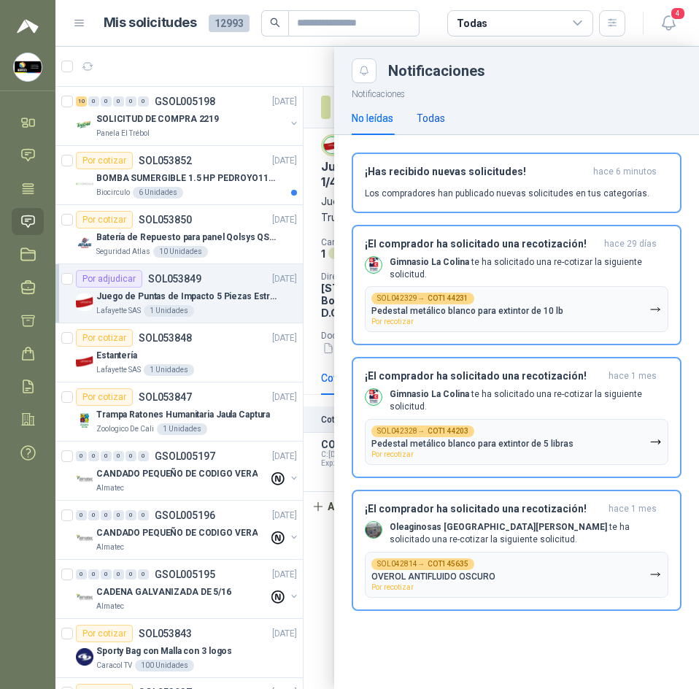
click at [436, 119] on div "Todas" at bounding box center [431, 118] width 28 height 16
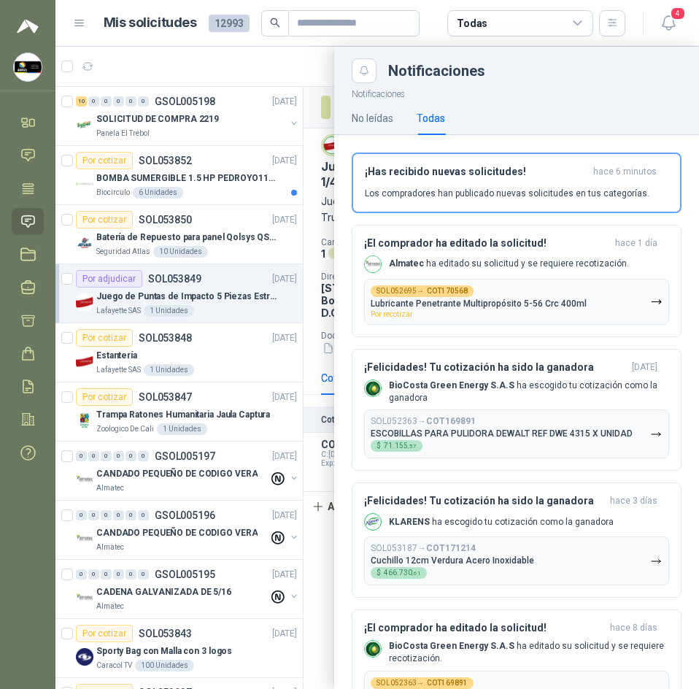
click at [262, 78] on div at bounding box center [377, 368] width 644 height 642
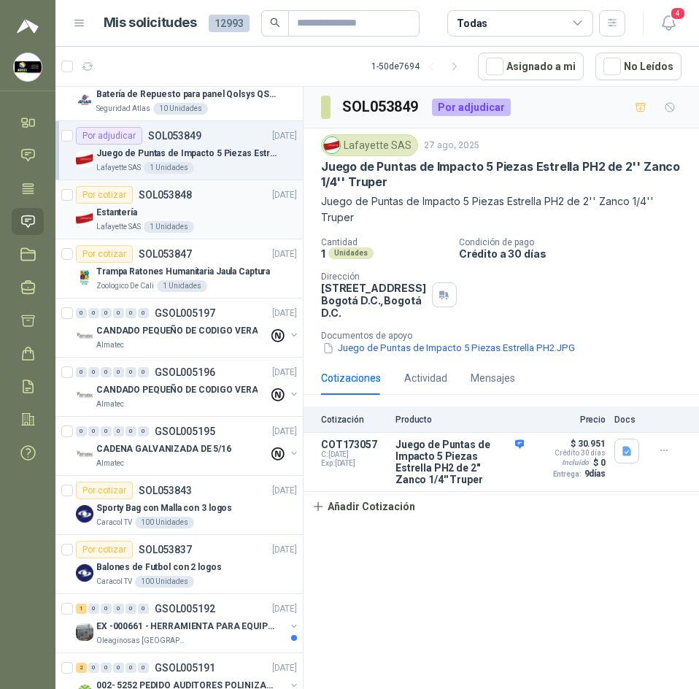
scroll to position [146, 0]
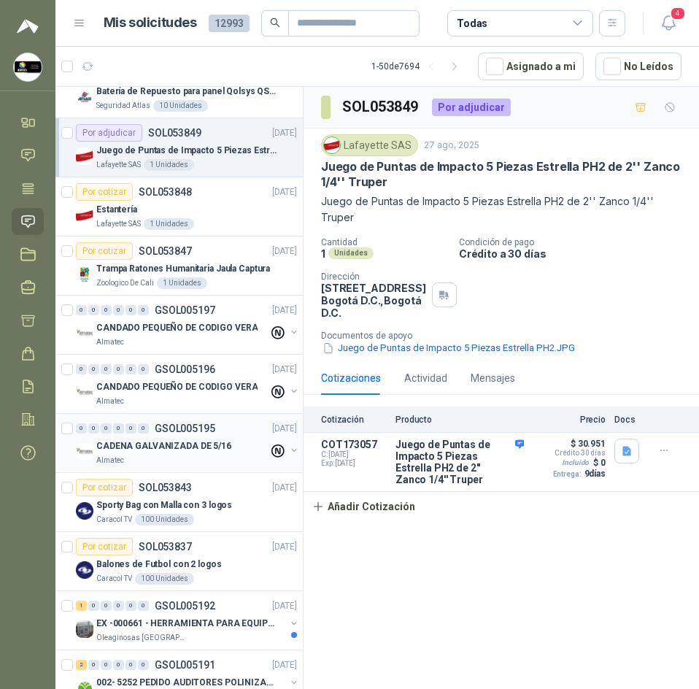
click at [169, 460] on div "Almatec" at bounding box center [182, 461] width 172 height 12
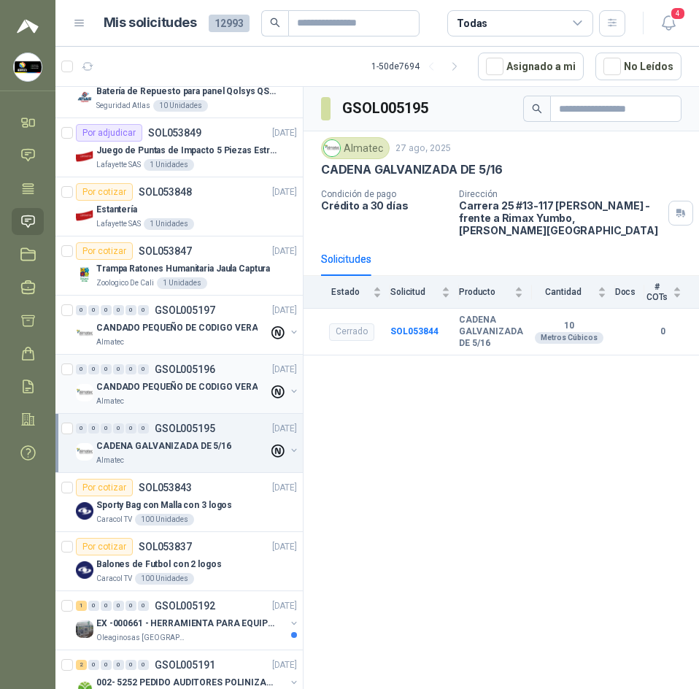
click at [132, 358] on div "0 0 0 0 0 0 GSOL005196 27/08/25 CANDADO PEQUEÑO DE CODIGO VERA Almatec" at bounding box center [178, 384] width 247 height 59
click at [209, 245] on div "Por cotizar SOL053847 27/08/25" at bounding box center [186, 251] width 221 height 18
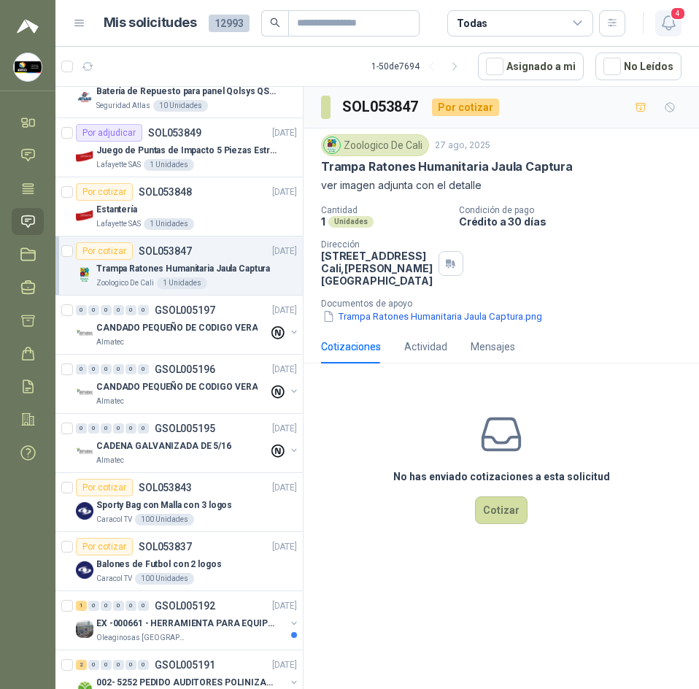
click at [669, 21] on icon "button" at bounding box center [669, 23] width 18 height 18
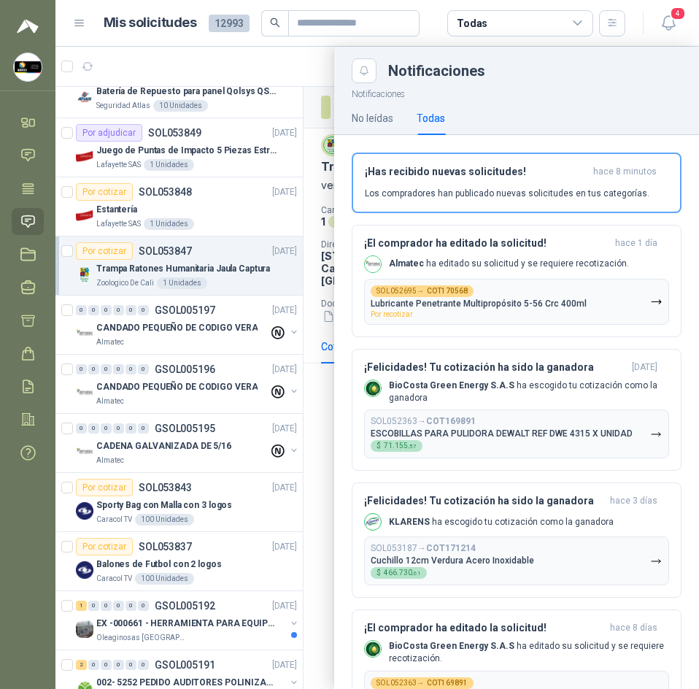
click at [209, 63] on div at bounding box center [377, 368] width 644 height 642
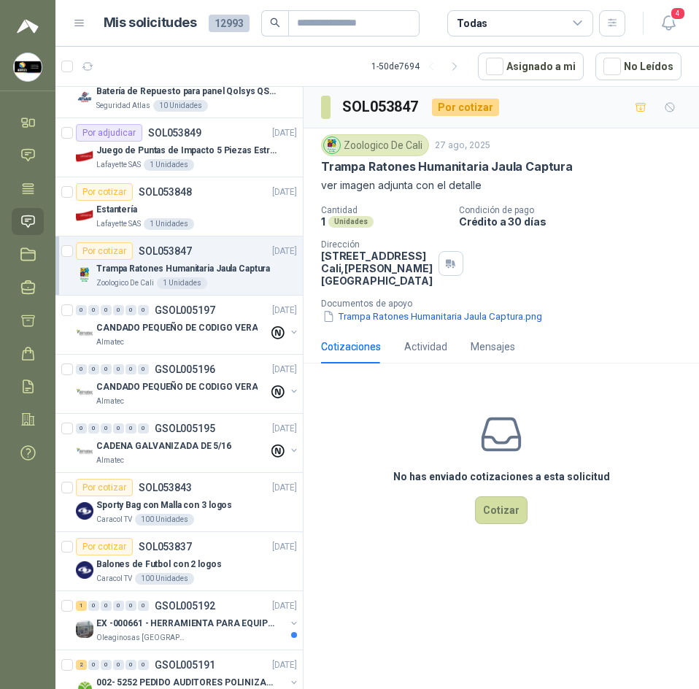
click at [655, 10] on button "4" at bounding box center [668, 23] width 26 height 26
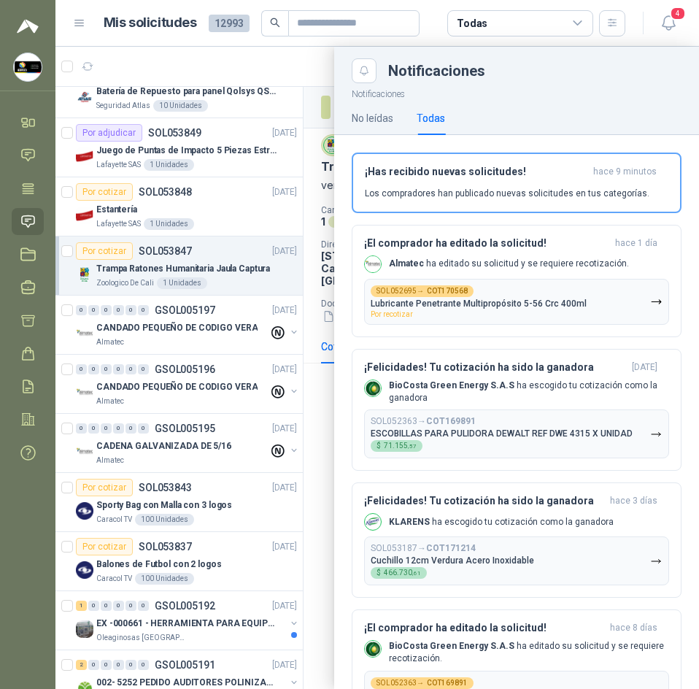
click at [301, 68] on div at bounding box center [377, 368] width 644 height 642
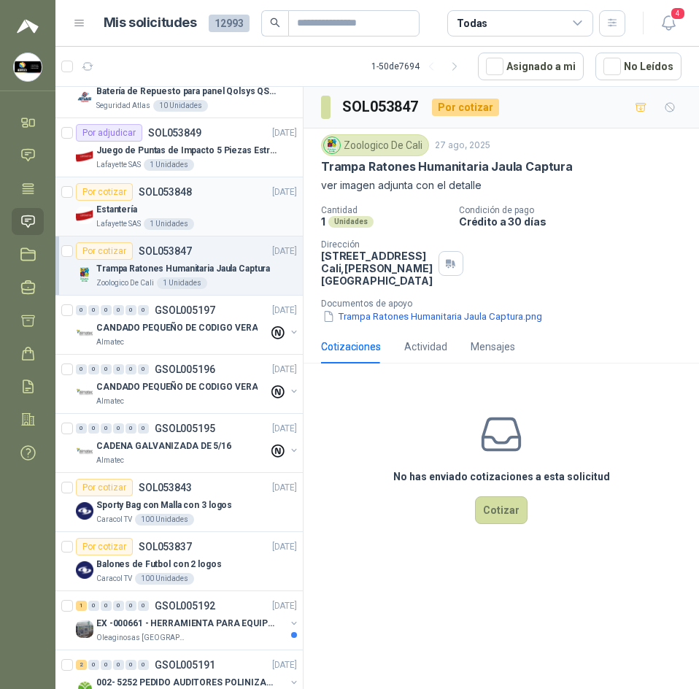
click at [199, 204] on div "Estantería" at bounding box center [196, 210] width 201 height 18
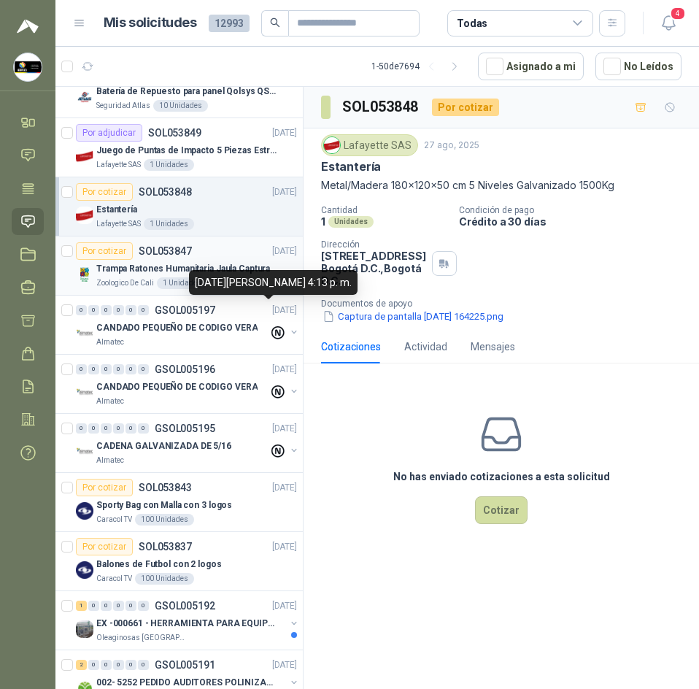
click at [219, 253] on div "Por cotizar SOL053847 27/08/25" at bounding box center [186, 251] width 221 height 18
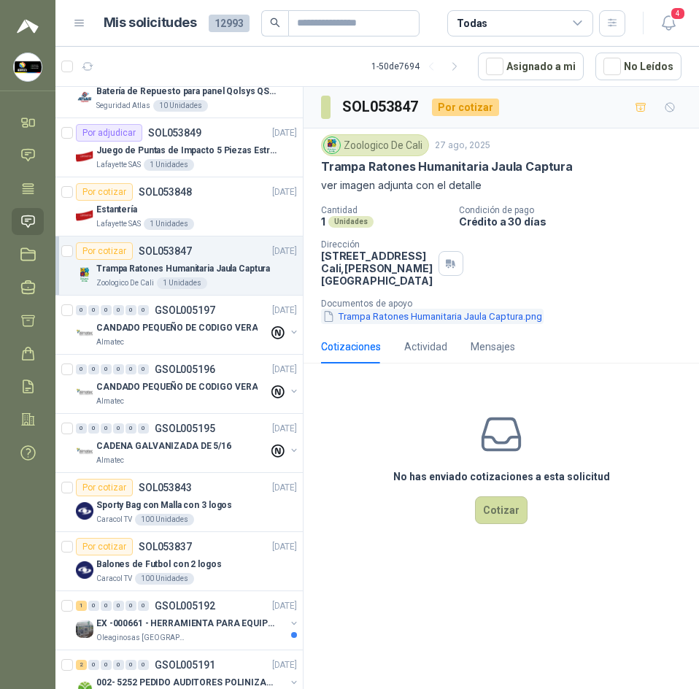
click at [347, 318] on button "Trampa Ratones Humanitaria Jaula Captura.png" at bounding box center [432, 316] width 223 height 15
click at [0, 0] on div at bounding box center [0, 0] width 0 height 0
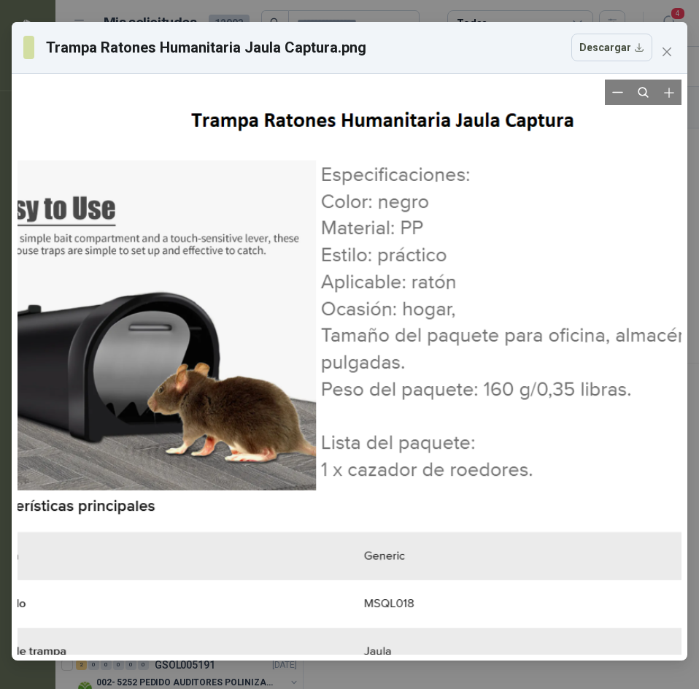
drag, startPoint x: 288, startPoint y: 450, endPoint x: 449, endPoint y: 450, distance: 160.6
click at [449, 450] on div at bounding box center [598, 419] width 1335 height 1156
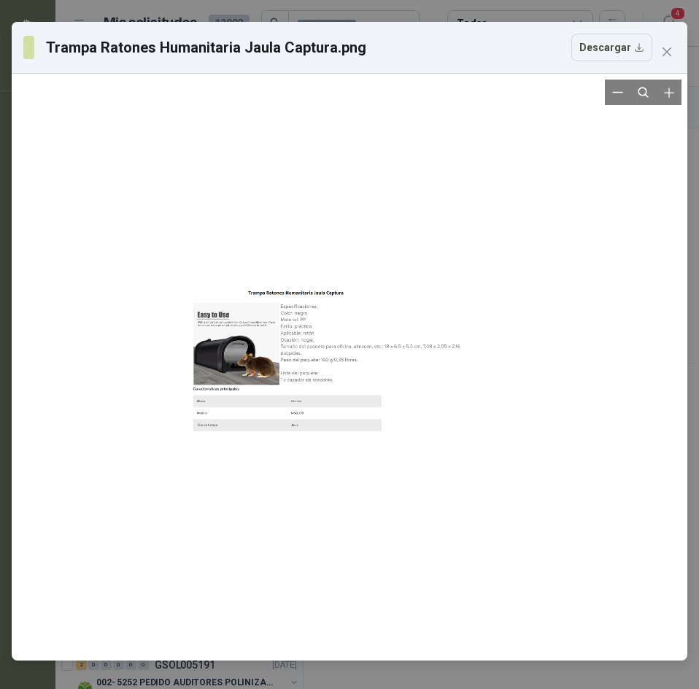
click at [386, 374] on div at bounding box center [350, 367] width 332 height 288
drag, startPoint x: 674, startPoint y: 51, endPoint x: 648, endPoint y: 81, distance: 39.8
click at [674, 55] on span "Close" at bounding box center [666, 52] width 23 height 12
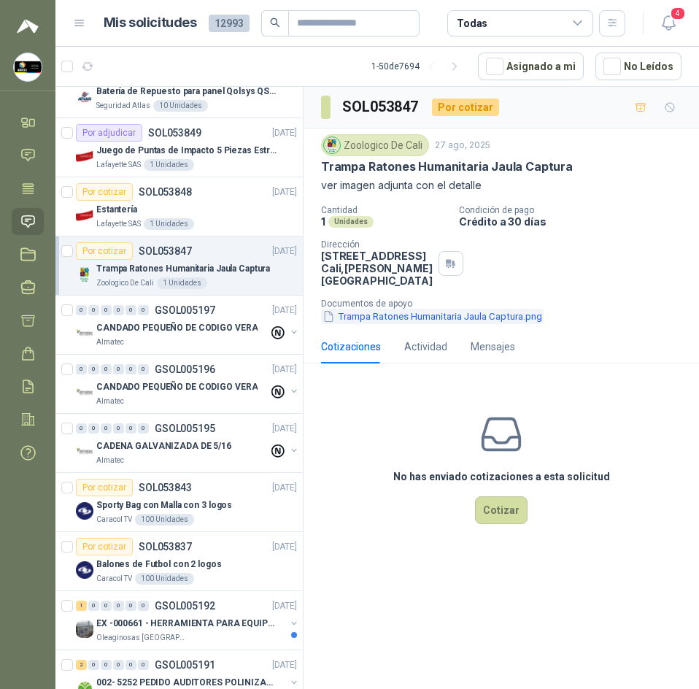
click at [392, 320] on button "Trampa Ratones Humanitaria Jaula Captura.png" at bounding box center [432, 316] width 223 height 15
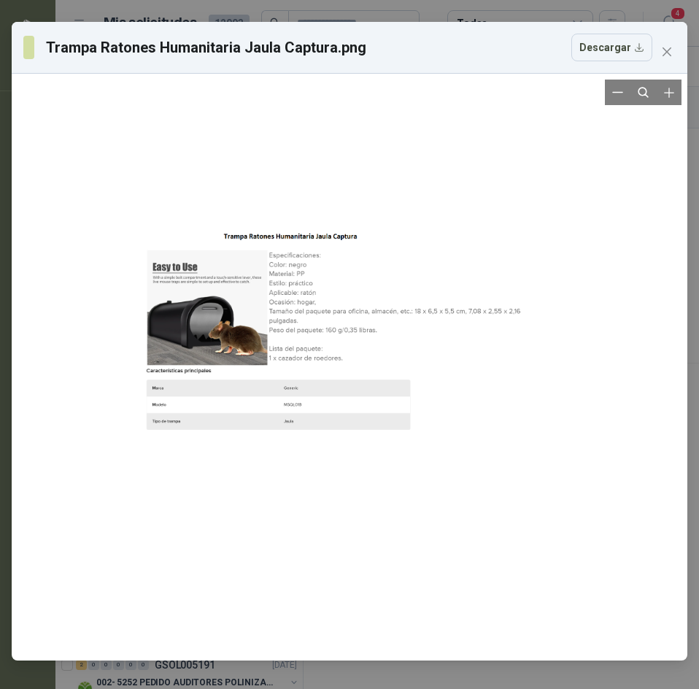
drag, startPoint x: 267, startPoint y: 284, endPoint x: 350, endPoint y: 315, distance: 88.0
click at [350, 315] on div at bounding box center [366, 340] width 465 height 403
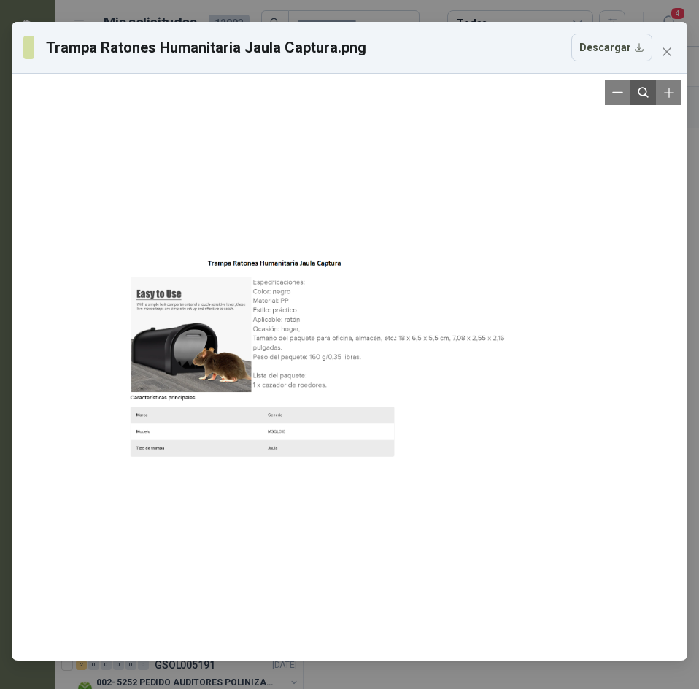
click at [642, 91] on icon "Reset zoom" at bounding box center [643, 92] width 12 height 12
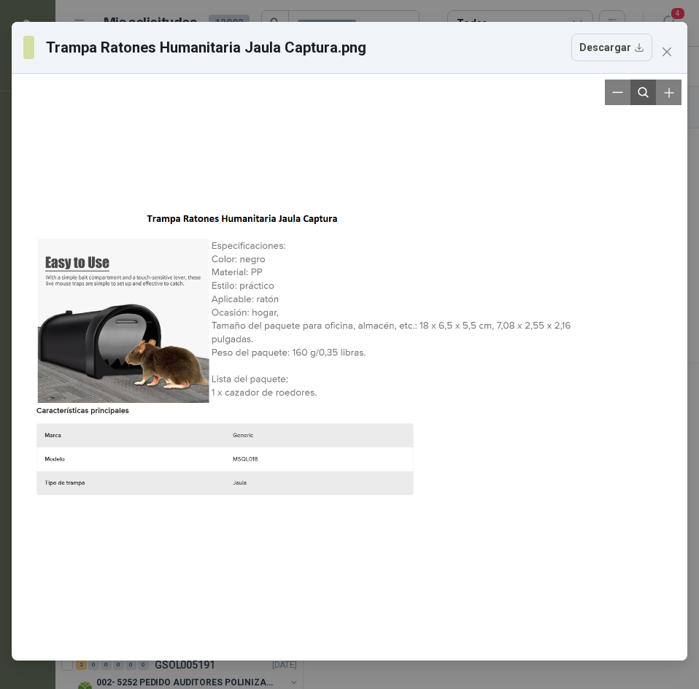
click at [642, 91] on icon "Reset zoom" at bounding box center [643, 92] width 12 height 12
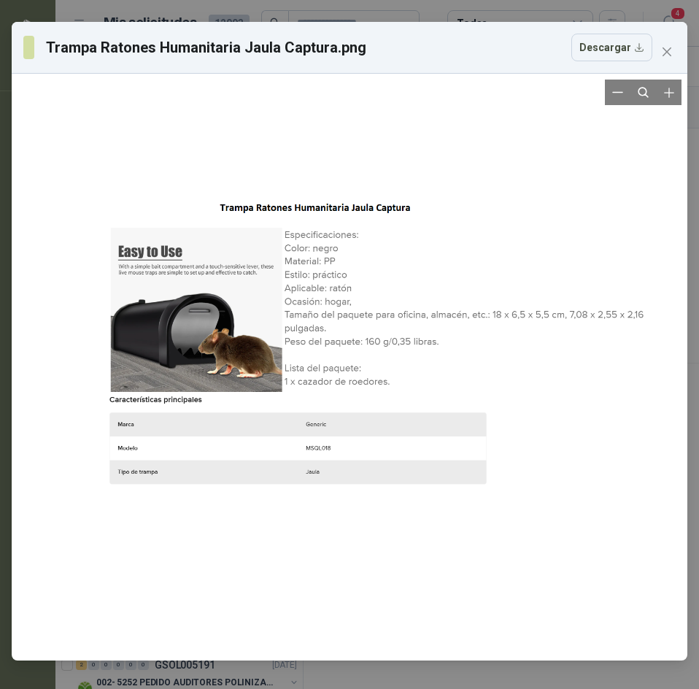
drag, startPoint x: 353, startPoint y: 291, endPoint x: 514, endPoint y: 266, distance: 162.4
click at [470, 276] on div at bounding box center [423, 356] width 664 height 575
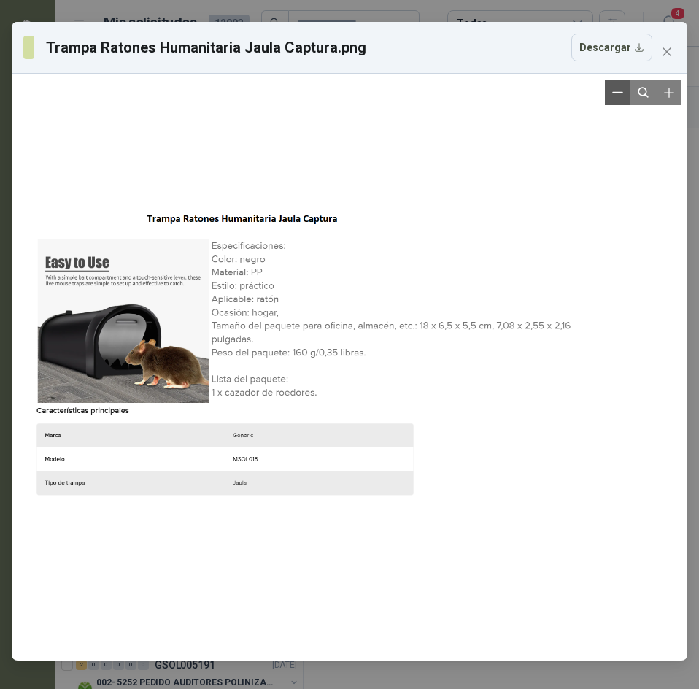
click at [619, 100] on button "Zoom out" at bounding box center [618, 93] width 26 height 26
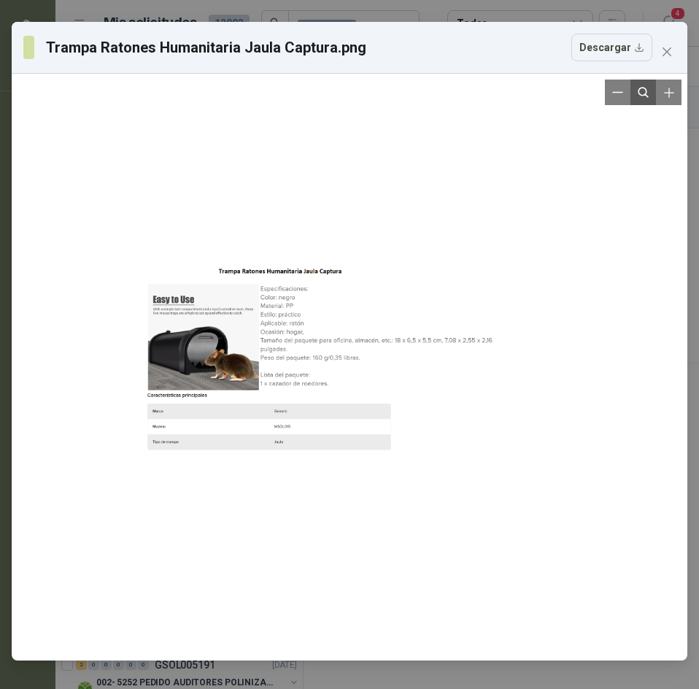
click at [641, 95] on icon "Reset zoom" at bounding box center [643, 92] width 12 height 12
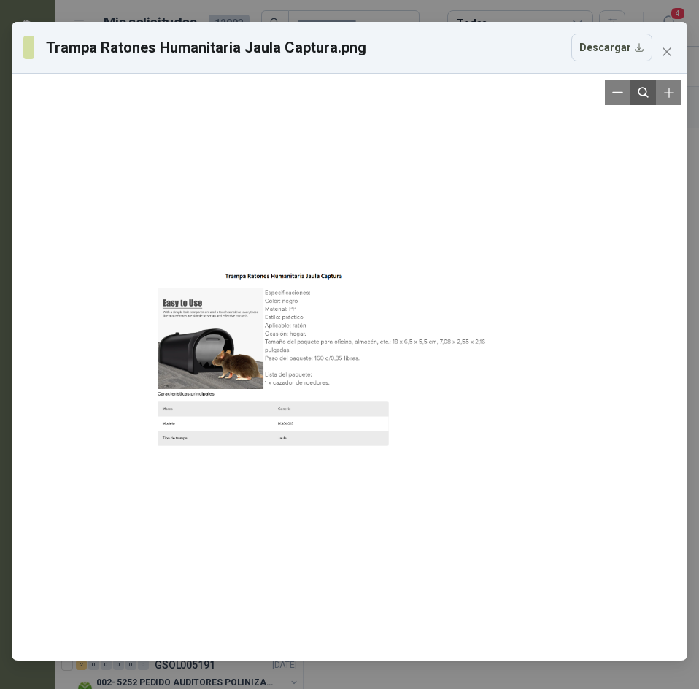
click at [641, 95] on icon "Reset zoom" at bounding box center [643, 92] width 12 height 12
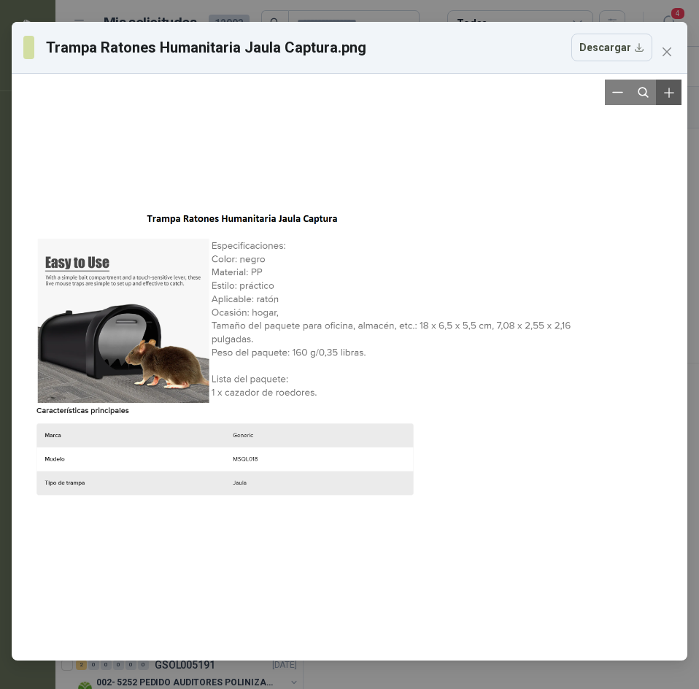
click at [669, 93] on icon "Zoom in" at bounding box center [668, 92] width 9 height 9
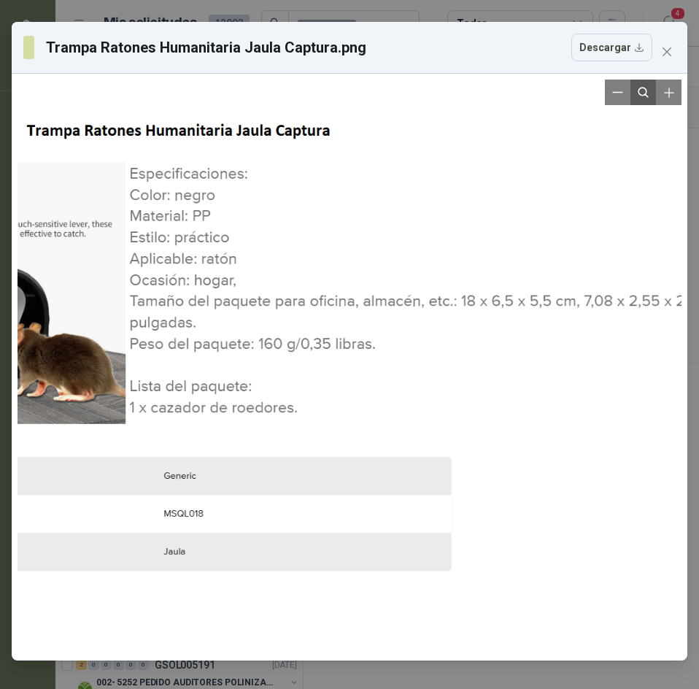
click at [649, 89] on icon "Reset zoom" at bounding box center [643, 92] width 12 height 12
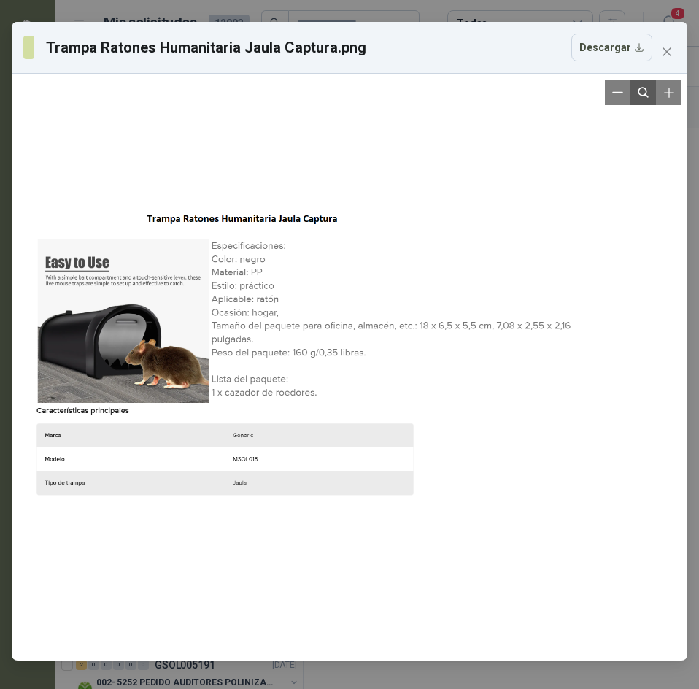
click at [649, 89] on icon "Reset zoom" at bounding box center [643, 92] width 12 height 12
click at [666, 50] on icon "close" at bounding box center [667, 52] width 12 height 12
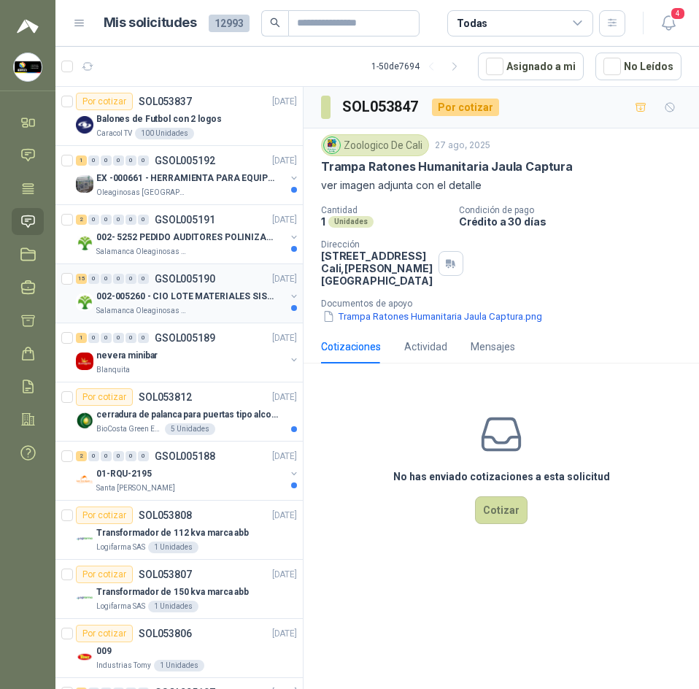
scroll to position [657, 0]
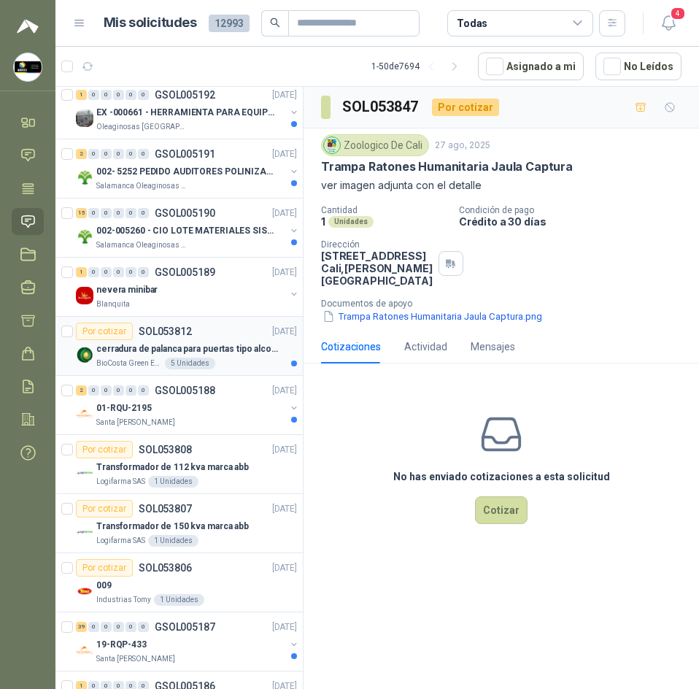
click at [188, 343] on p "cerradura de palanca para puertas tipo alcoba marca yale" at bounding box center [187, 349] width 182 height 14
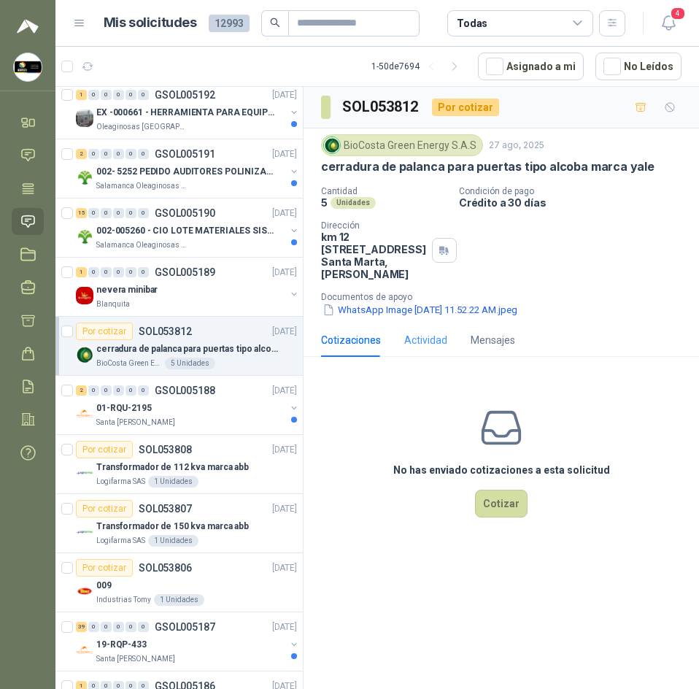
click at [410, 336] on div "Actividad" at bounding box center [425, 340] width 43 height 34
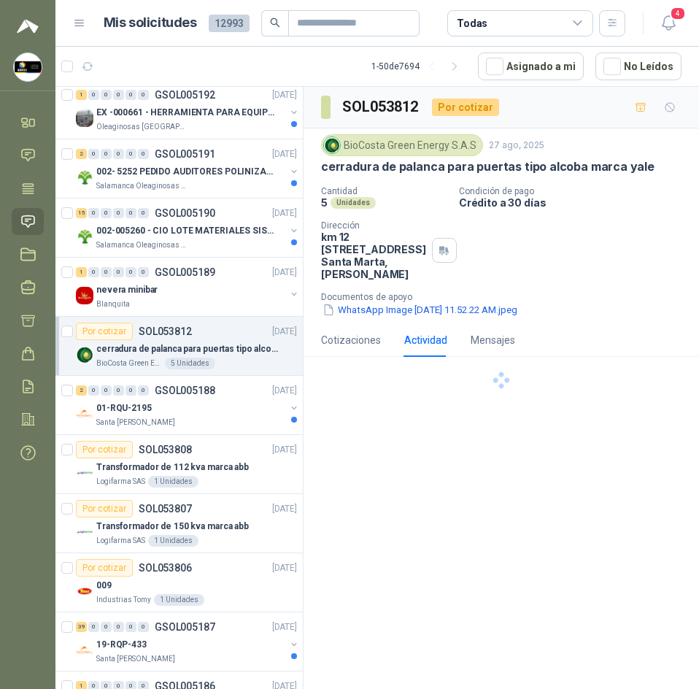
click at [410, 336] on div "Actividad" at bounding box center [425, 340] width 43 height 34
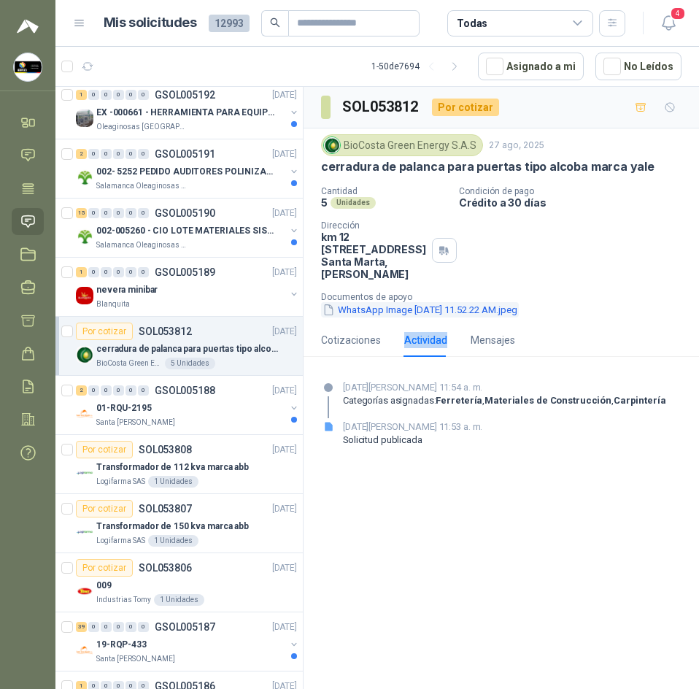
click at [426, 317] on button "WhatsApp Image 2025-08-27 at 11.52.22 AM.jpeg" at bounding box center [420, 309] width 198 height 15
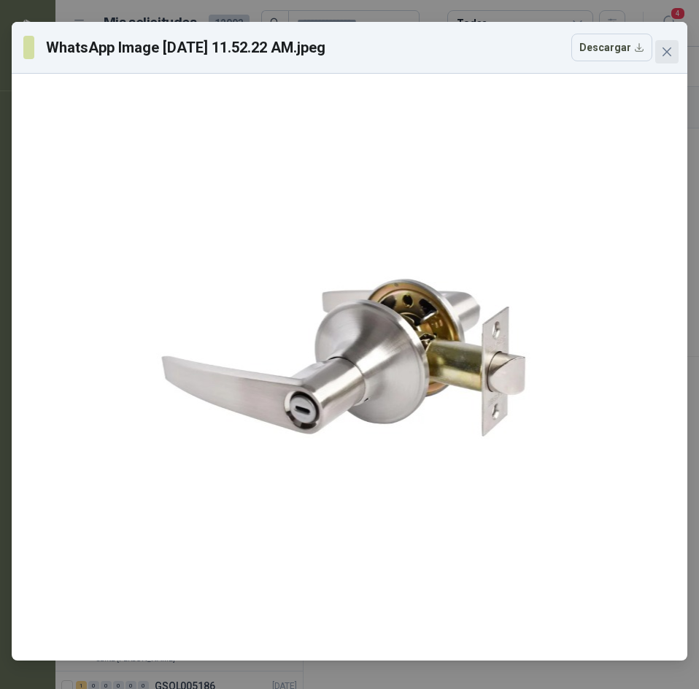
click at [661, 51] on icon "close" at bounding box center [667, 52] width 12 height 12
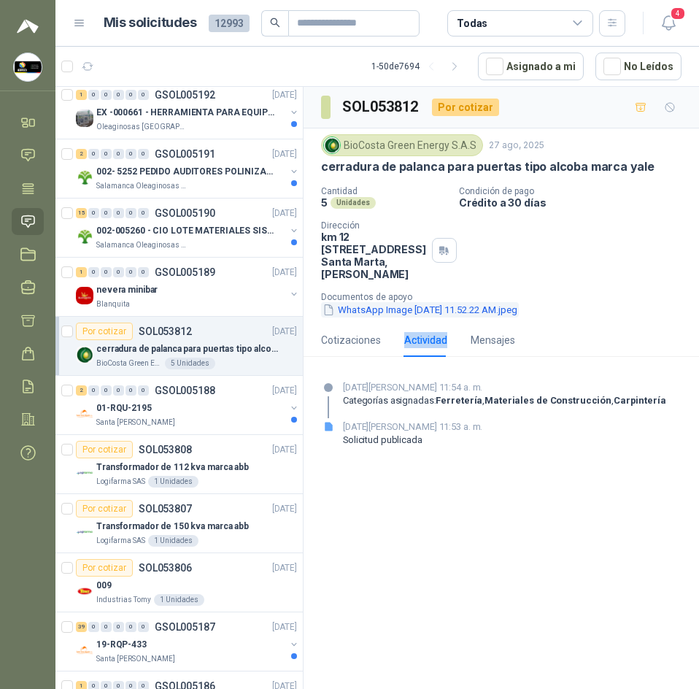
click at [519, 318] on button "WhatsApp Image 2025-08-27 at 11.52.22 AM.jpeg" at bounding box center [420, 309] width 198 height 15
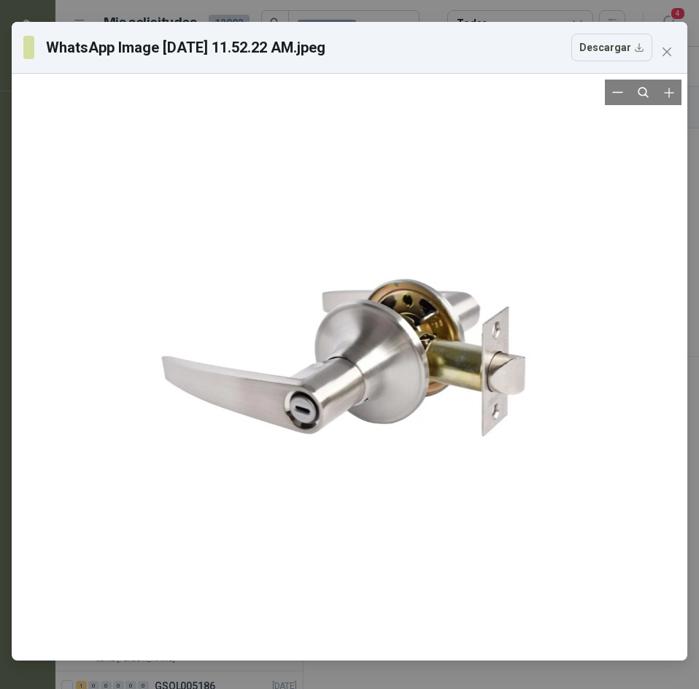
drag, startPoint x: 307, startPoint y: 336, endPoint x: 246, endPoint y: 369, distance: 69.9
click at [246, 369] on div at bounding box center [350, 367] width 433 height 575
drag, startPoint x: 326, startPoint y: 354, endPoint x: 677, endPoint y: 163, distance: 400.4
click at [679, 164] on div at bounding box center [350, 367] width 664 height 575
click at [607, 50] on button "Descargar" at bounding box center [612, 48] width 81 height 28
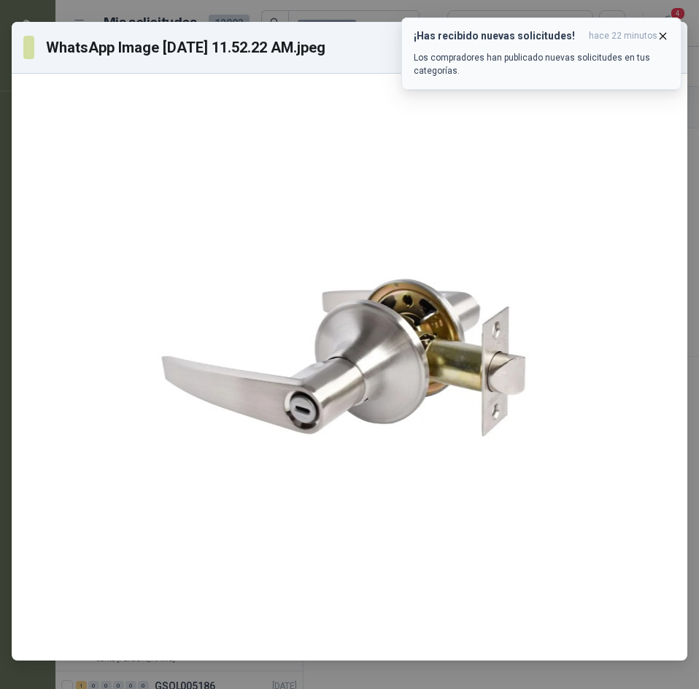
click at [666, 36] on icon "button" at bounding box center [663, 36] width 12 height 12
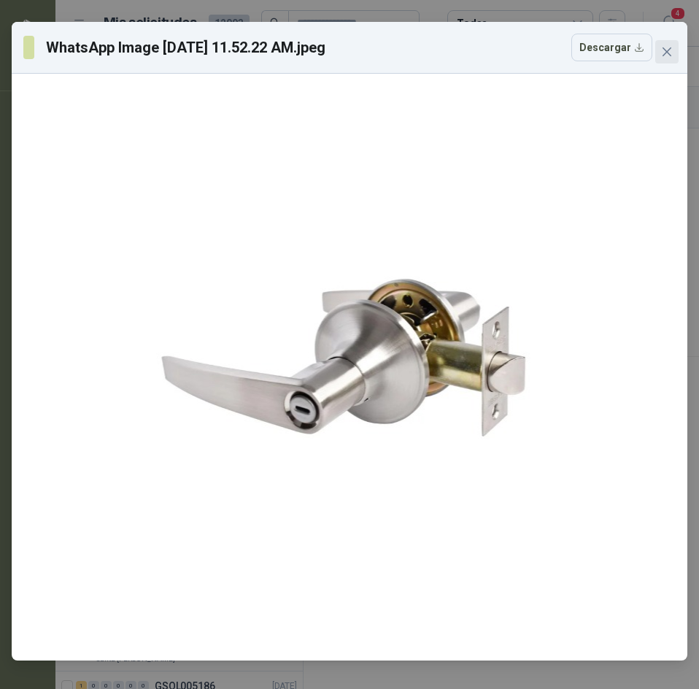
click at [666, 50] on icon "close" at bounding box center [667, 51] width 9 height 9
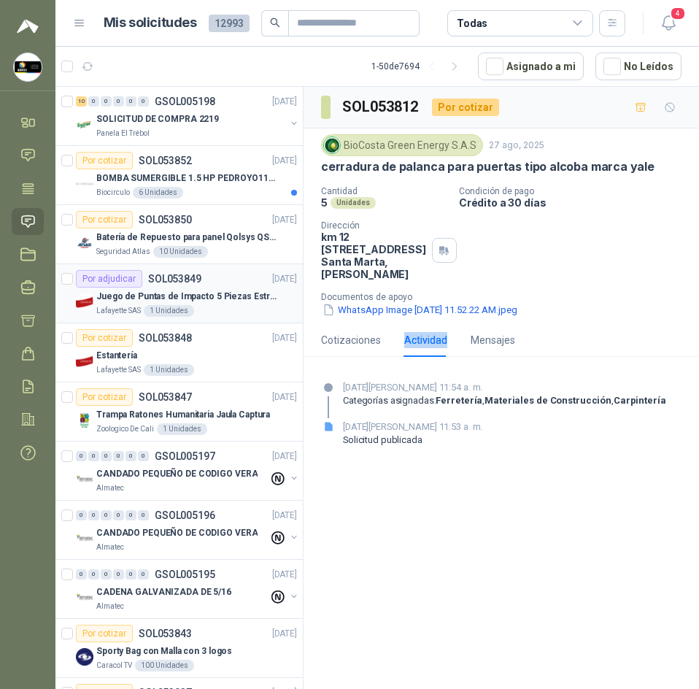
click at [234, 299] on p "Juego de Puntas de Impacto 5 Piezas Estrella PH2 de 2'' Zanco 1/4'' Truper" at bounding box center [187, 297] width 182 height 14
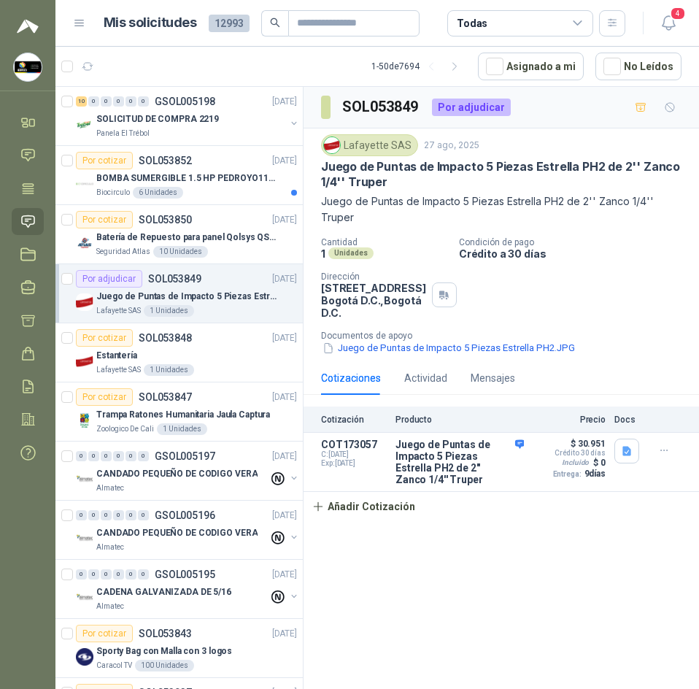
click at [361, 107] on h3 "SOL053849" at bounding box center [381, 107] width 78 height 23
copy h3 "SOL053849"
drag, startPoint x: 190, startPoint y: 123, endPoint x: 199, endPoint y: 171, distance: 48.2
click at [190, 123] on p "SOLICITUD DE COMPRA 2219" at bounding box center [157, 119] width 123 height 14
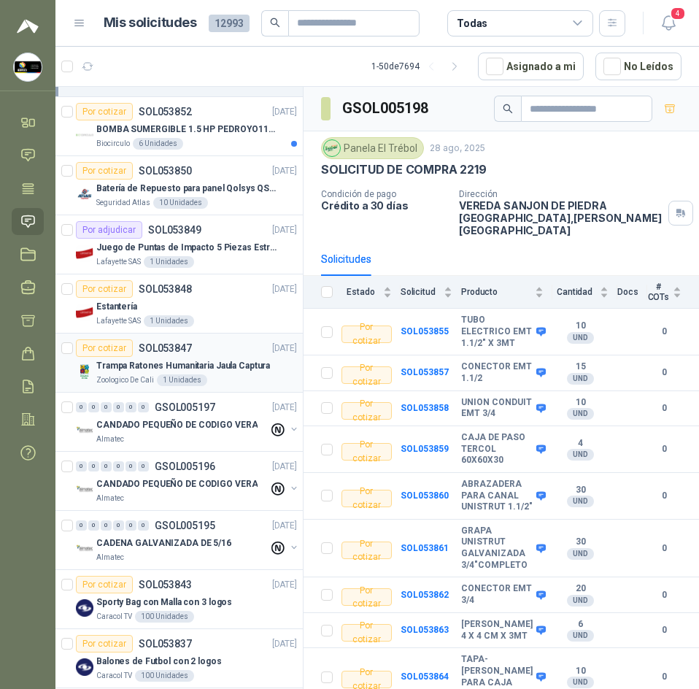
scroll to position [73, 0]
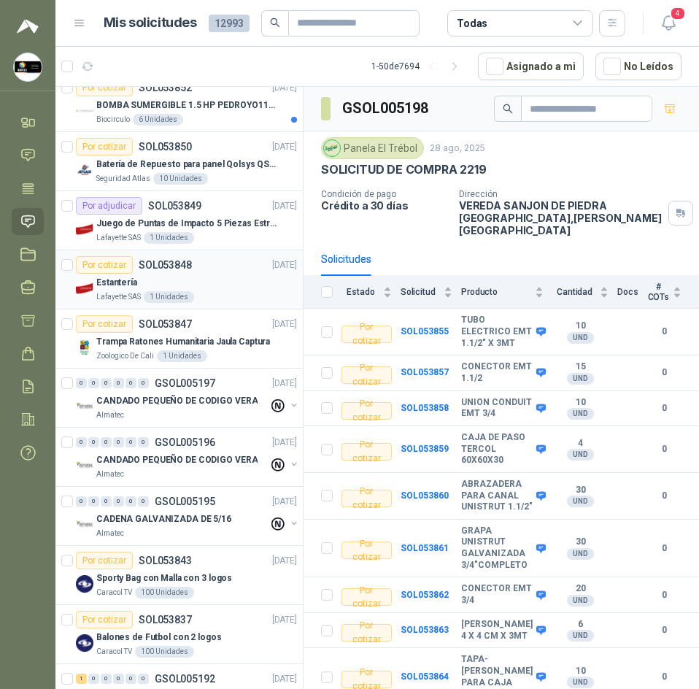
click at [209, 292] on div "Lafayette SAS 1 Unidades" at bounding box center [196, 297] width 201 height 12
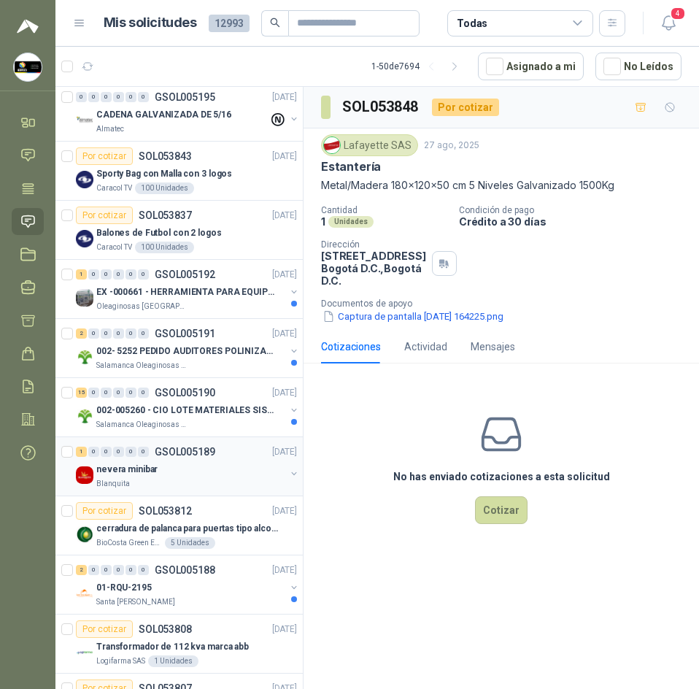
scroll to position [511, 0]
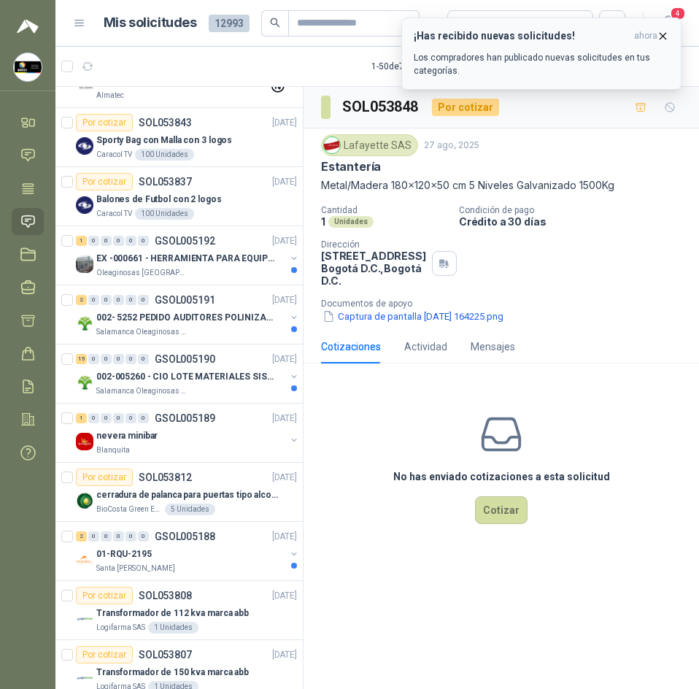
click at [673, 37] on button "¡Has recibido nuevas solicitudes! ahora Los compradores han publicado nuevas so…" at bounding box center [541, 54] width 280 height 72
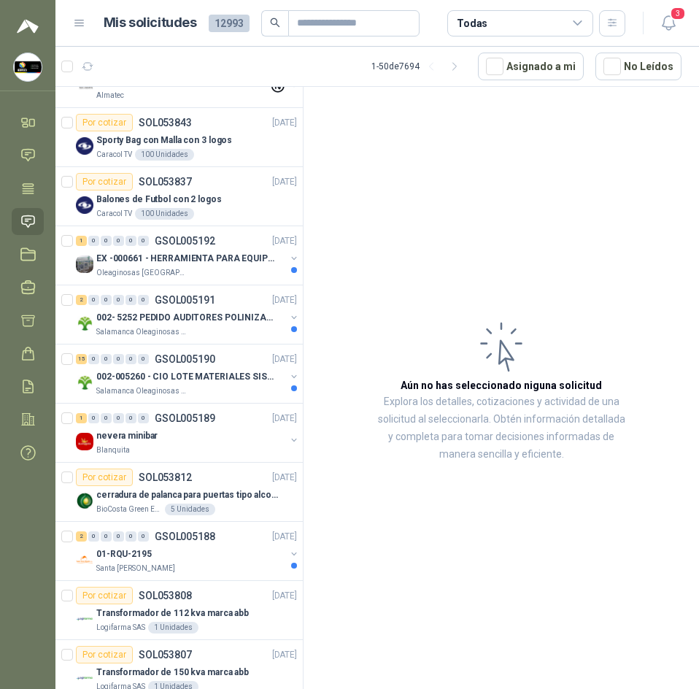
click at [669, 37] on header "Mis solicitudes 12993 Todas 3" at bounding box center [377, 23] width 644 height 47
click at [678, 20] on span "3" at bounding box center [678, 14] width 16 height 14
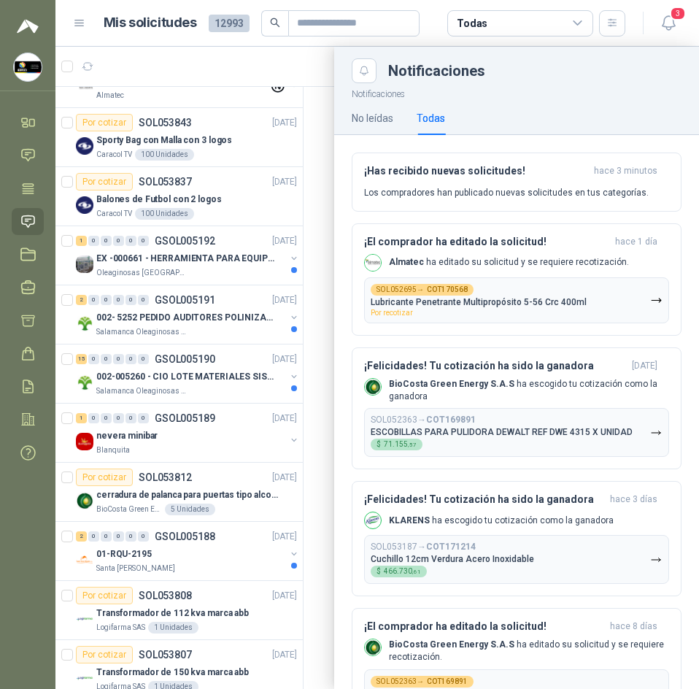
click at [252, 55] on div at bounding box center [377, 368] width 644 height 642
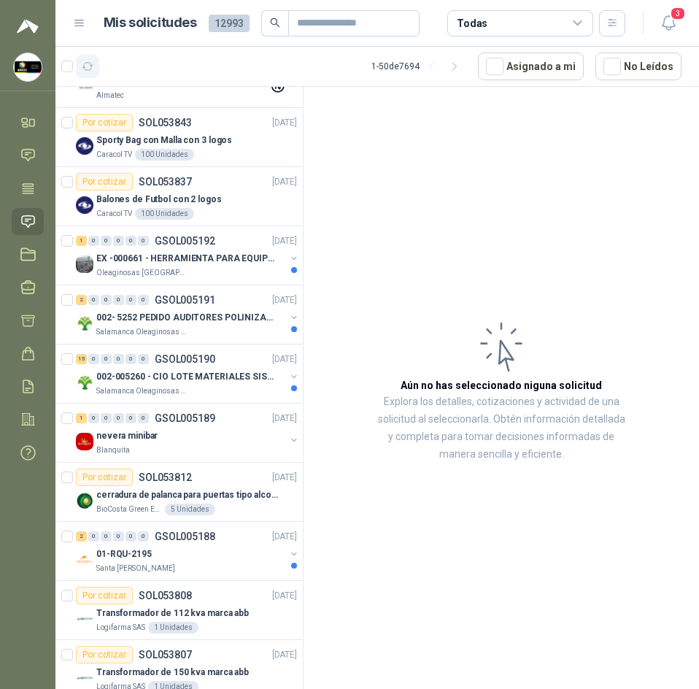
click at [89, 66] on icon "button" at bounding box center [88, 67] width 12 height 12
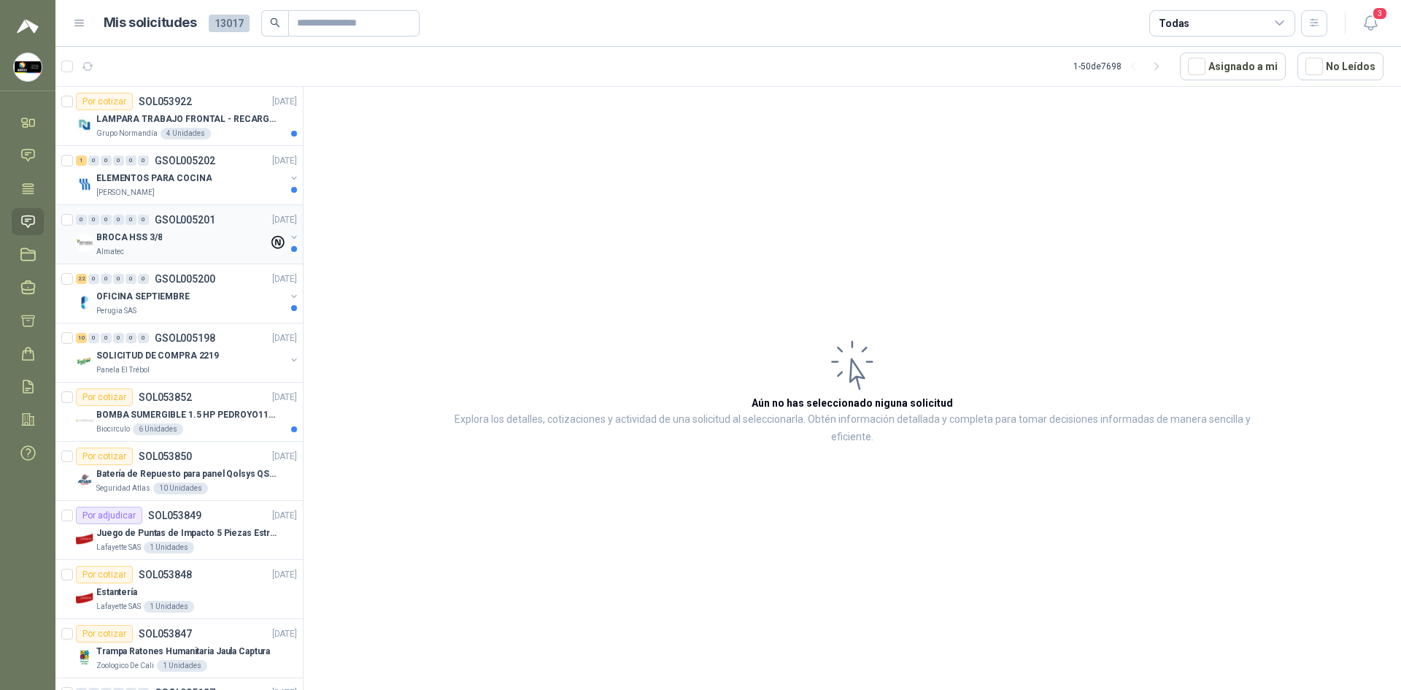
click at [216, 228] on div "0 0 0 0 0 0 GSOL005201 28/08/25" at bounding box center [188, 220] width 224 height 18
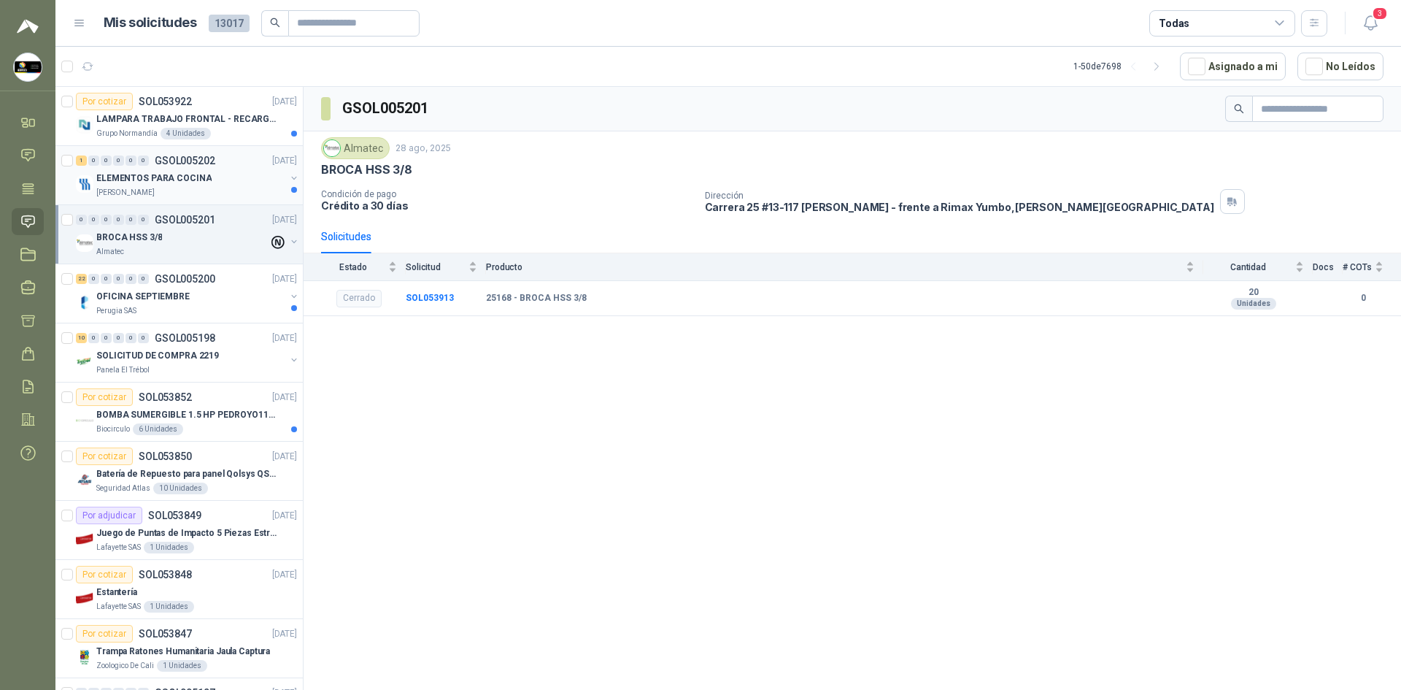
click at [167, 176] on p "ELEMENTOS PARA COCINA" at bounding box center [153, 179] width 115 height 14
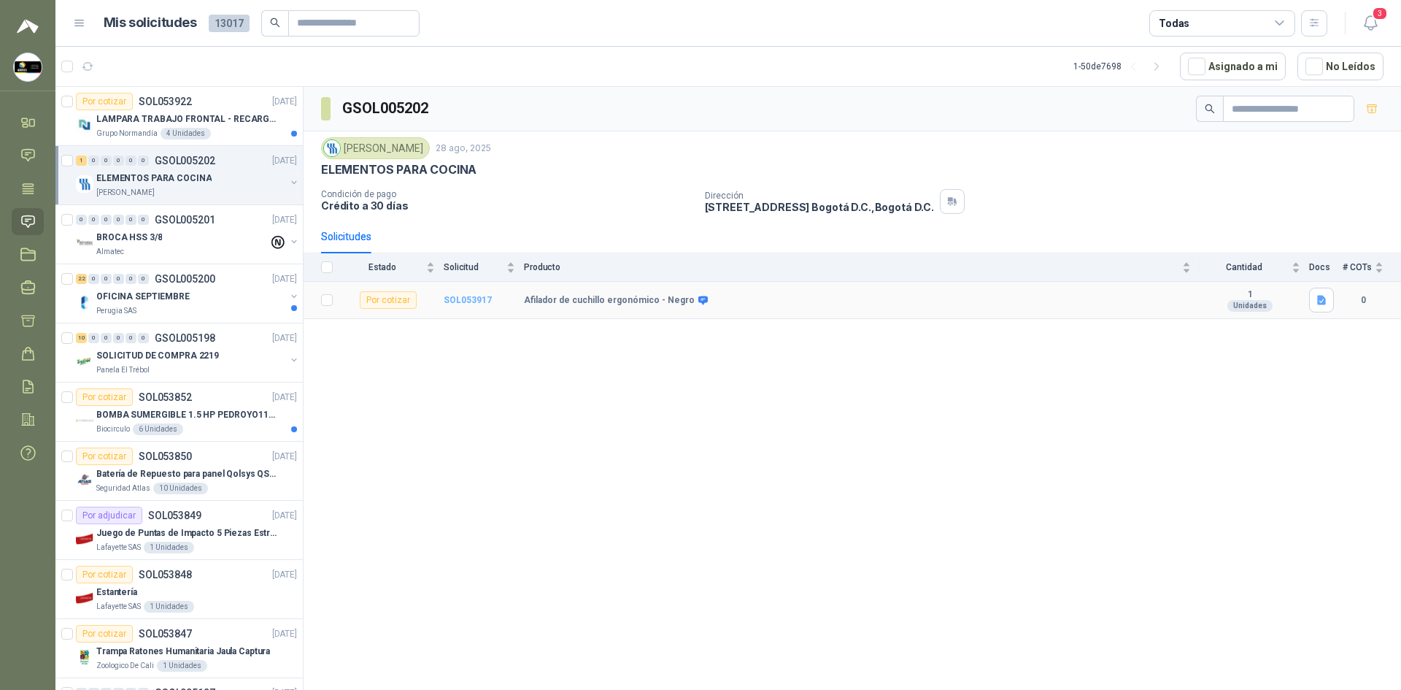
click at [469, 301] on b "SOL053917" at bounding box center [468, 300] width 48 height 10
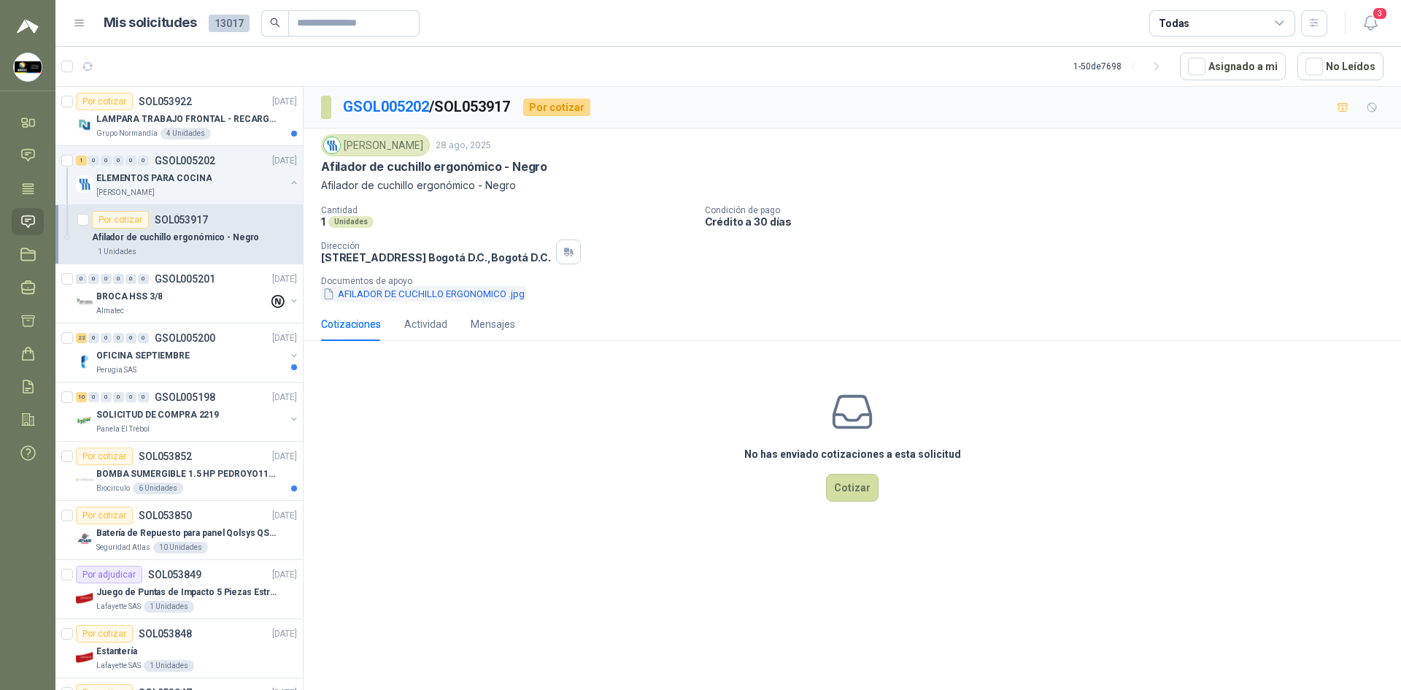
click at [453, 299] on button "AFILADOR DE CUCHILLO ERGONOMICO .jpg" at bounding box center [423, 293] width 205 height 15
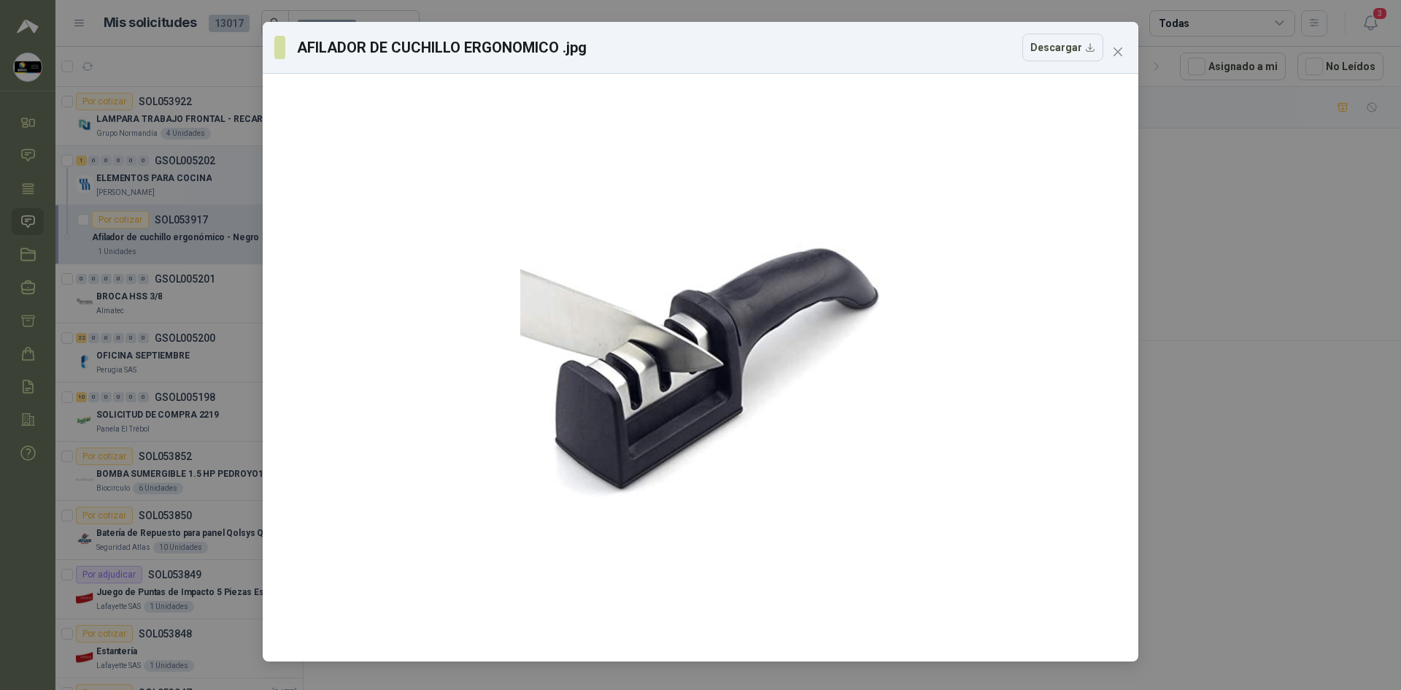
click at [699, 262] on div "AFILADOR DE CUCHILLO ERGONOMICO .jpg Descargar" at bounding box center [700, 345] width 1401 height 690
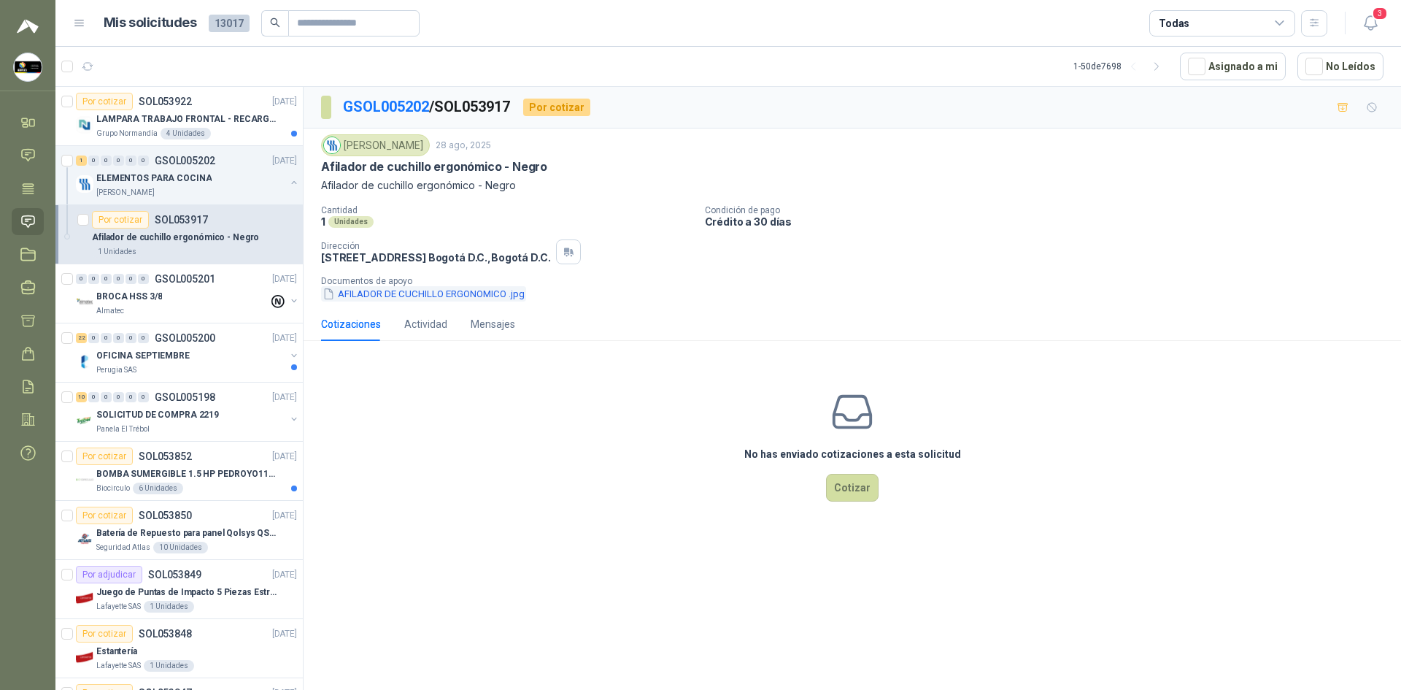
click at [383, 299] on button "AFILADOR DE CUCHILLO ERGONOMICO .jpg" at bounding box center [423, 293] width 205 height 15
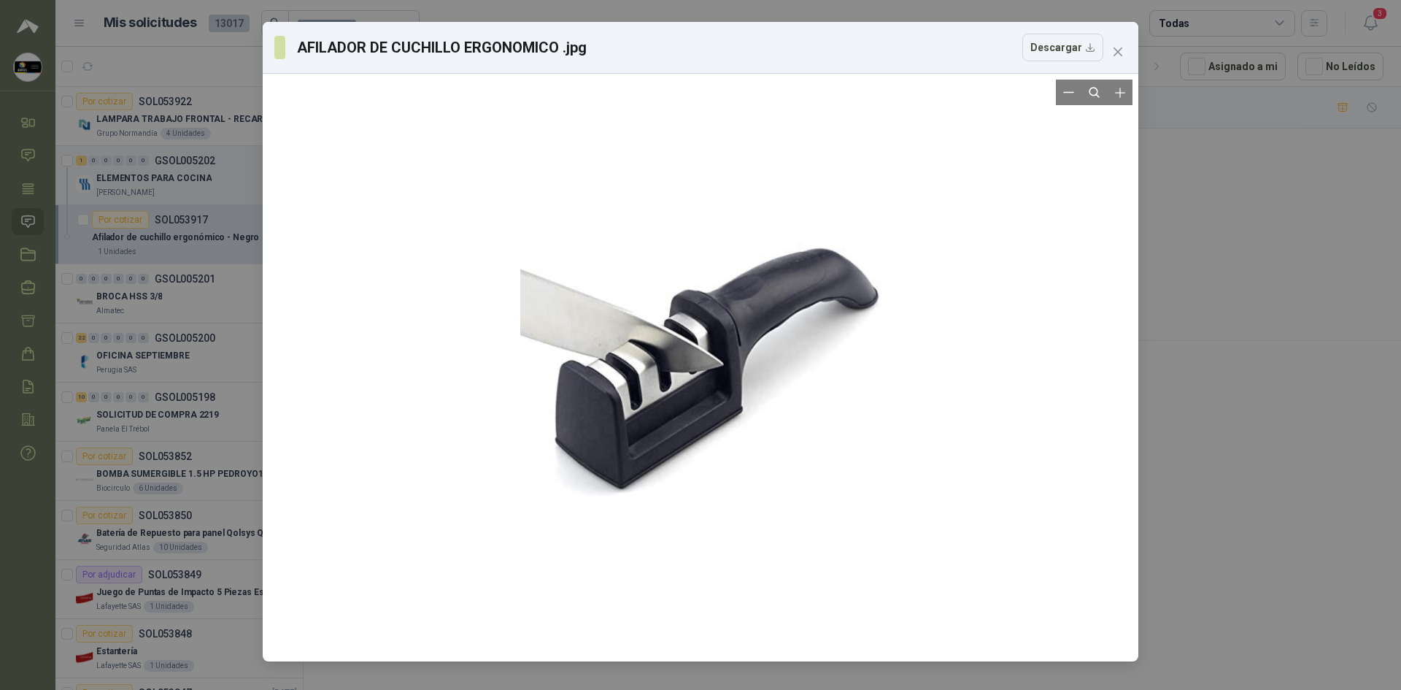
click at [639, 315] on div at bounding box center [700, 368] width 361 height 576
drag, startPoint x: 639, startPoint y: 315, endPoint x: 926, endPoint y: 174, distance: 319.3
click at [699, 174] on div at bounding box center [701, 368] width 864 height 576
click at [699, 55] on button "Descargar" at bounding box center [1063, 48] width 81 height 28
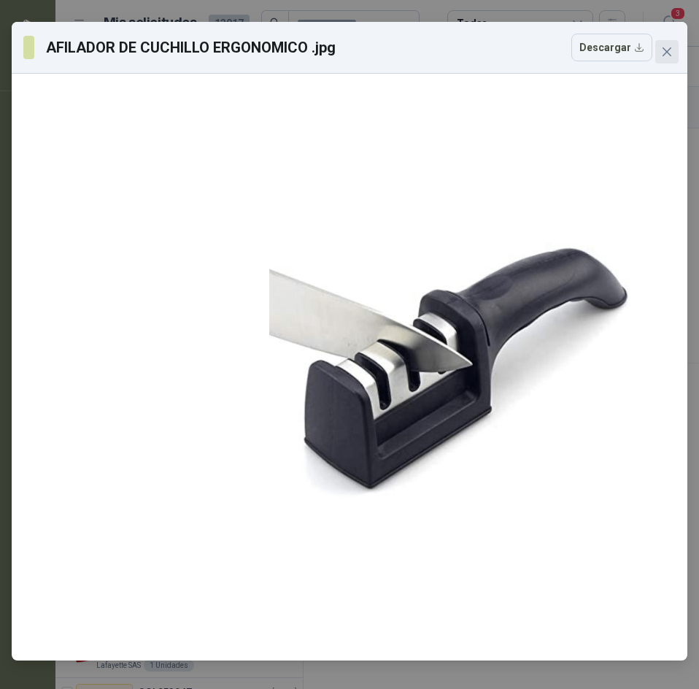
click at [670, 50] on icon "close" at bounding box center [667, 52] width 12 height 12
click at [670, 50] on div "AFILADOR DE CUCHILLO ERGONOMICO .jpg Descargar" at bounding box center [349, 344] width 699 height 689
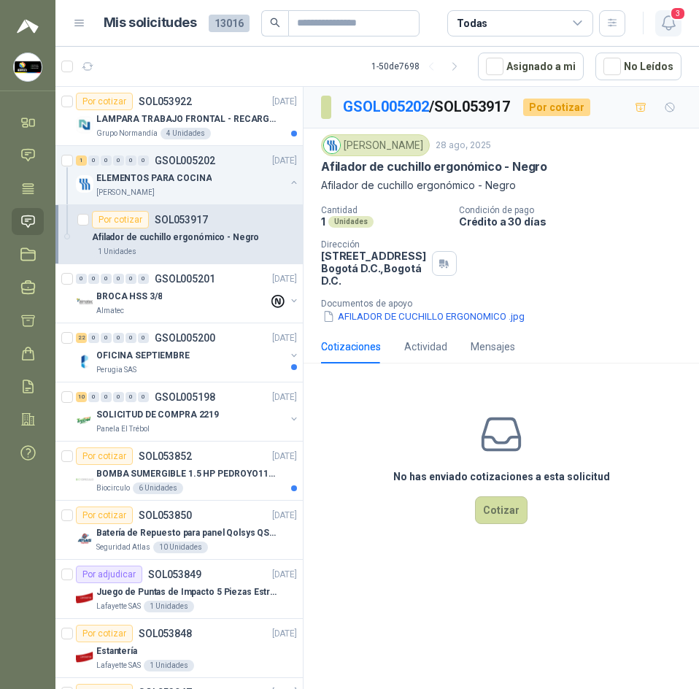
click at [666, 23] on icon "button" at bounding box center [669, 23] width 18 height 18
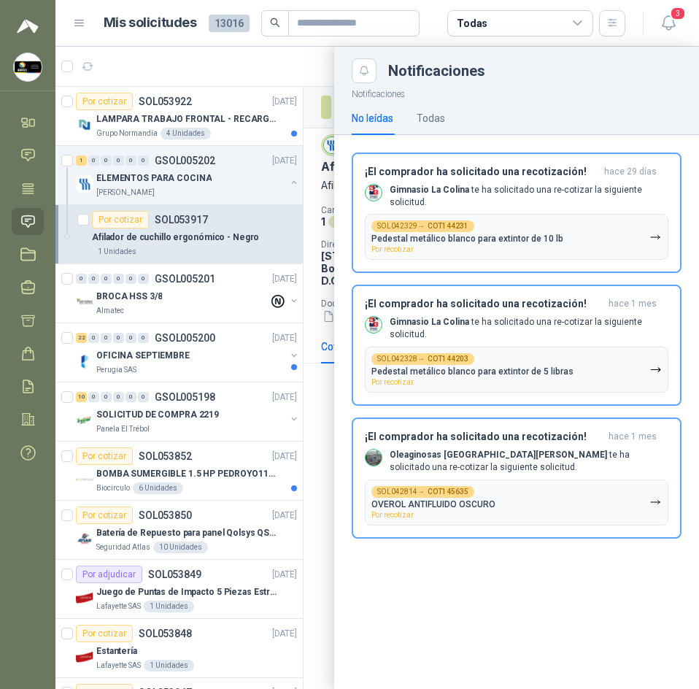
click at [311, 69] on div at bounding box center [377, 368] width 644 height 642
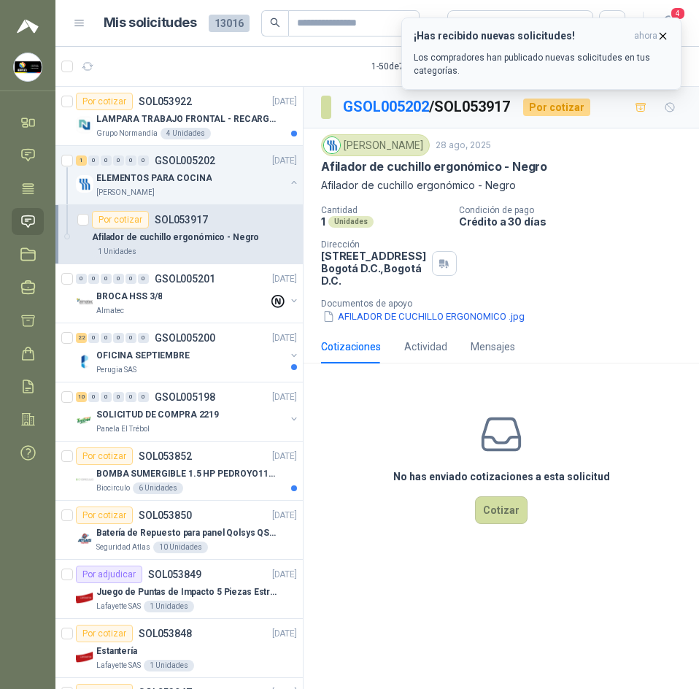
click at [667, 40] on icon "button" at bounding box center [663, 36] width 12 height 12
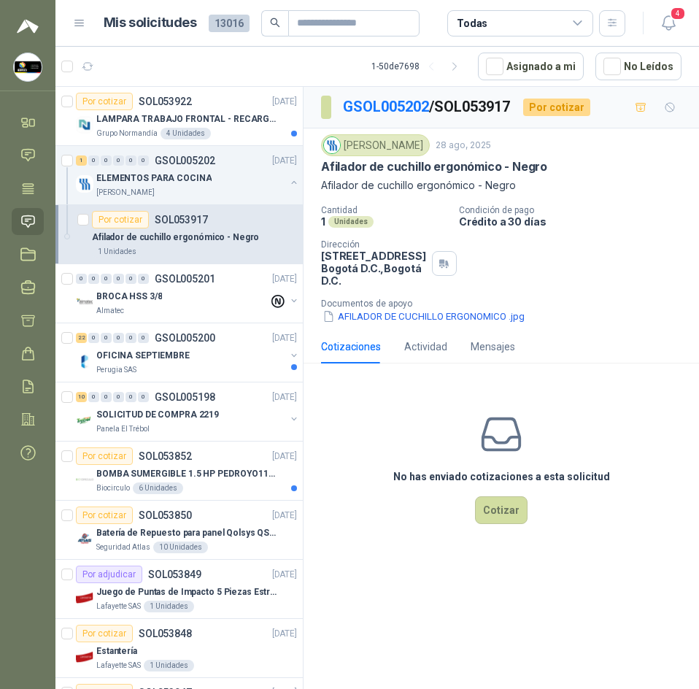
click at [666, 32] on button "4" at bounding box center [668, 23] width 26 height 26
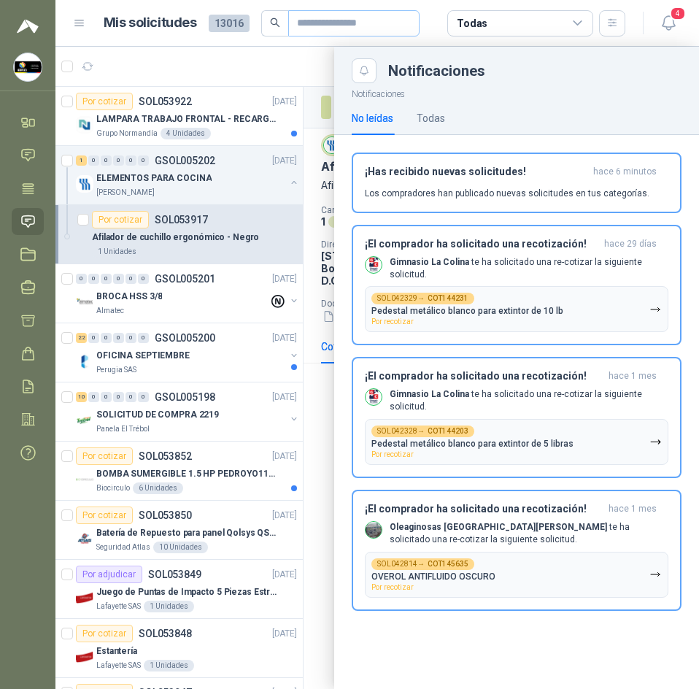
click at [315, 36] on span at bounding box center [353, 23] width 131 height 26
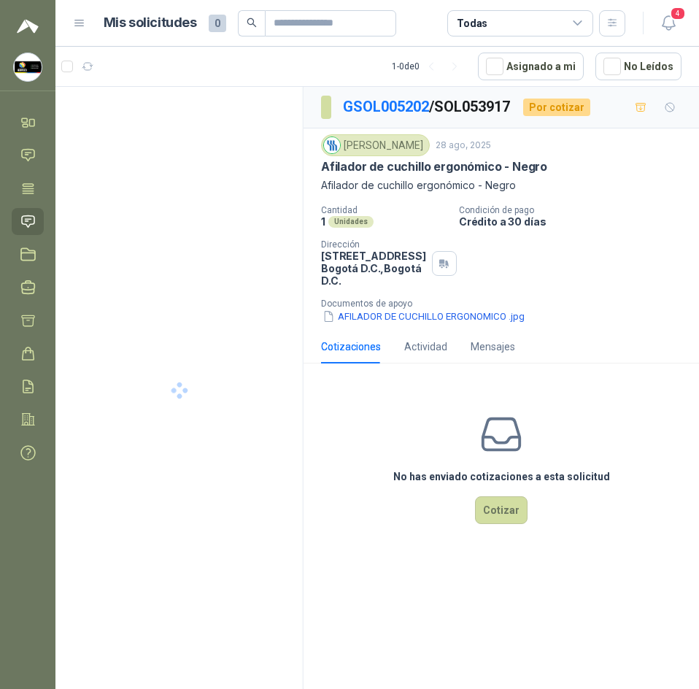
click at [37, 107] on menu "Sandra Delgado Soluciones Industriales D&D Inicio Chat Tareas Solicitudes Licit…" at bounding box center [27, 344] width 55 height 689
click at [24, 127] on icon at bounding box center [25, 125] width 5 height 3
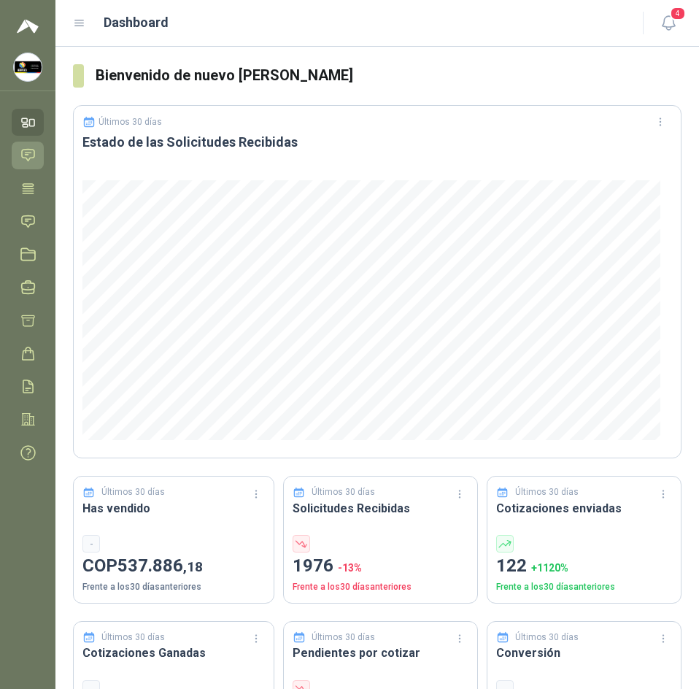
click at [26, 154] on icon at bounding box center [27, 154] width 15 height 15
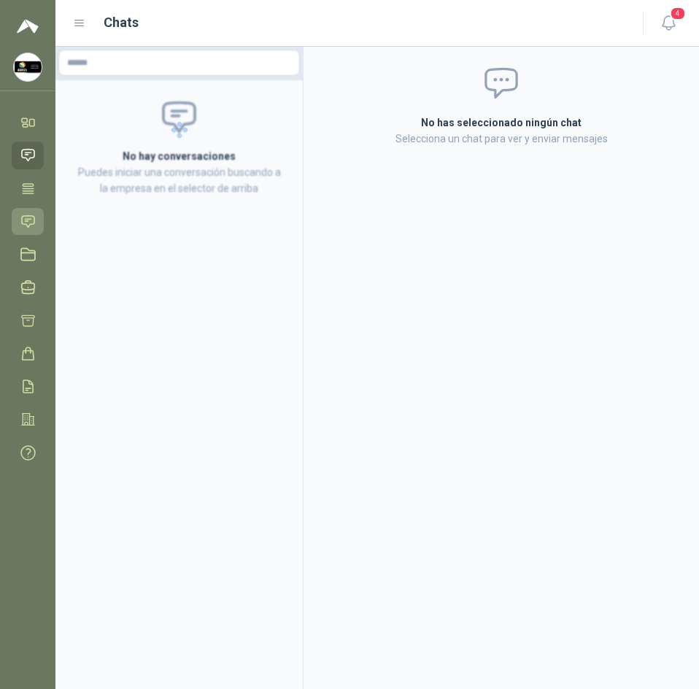
click at [35, 212] on link "Solicitudes" at bounding box center [28, 221] width 32 height 27
